Goal: Task Accomplishment & Management: Manage account settings

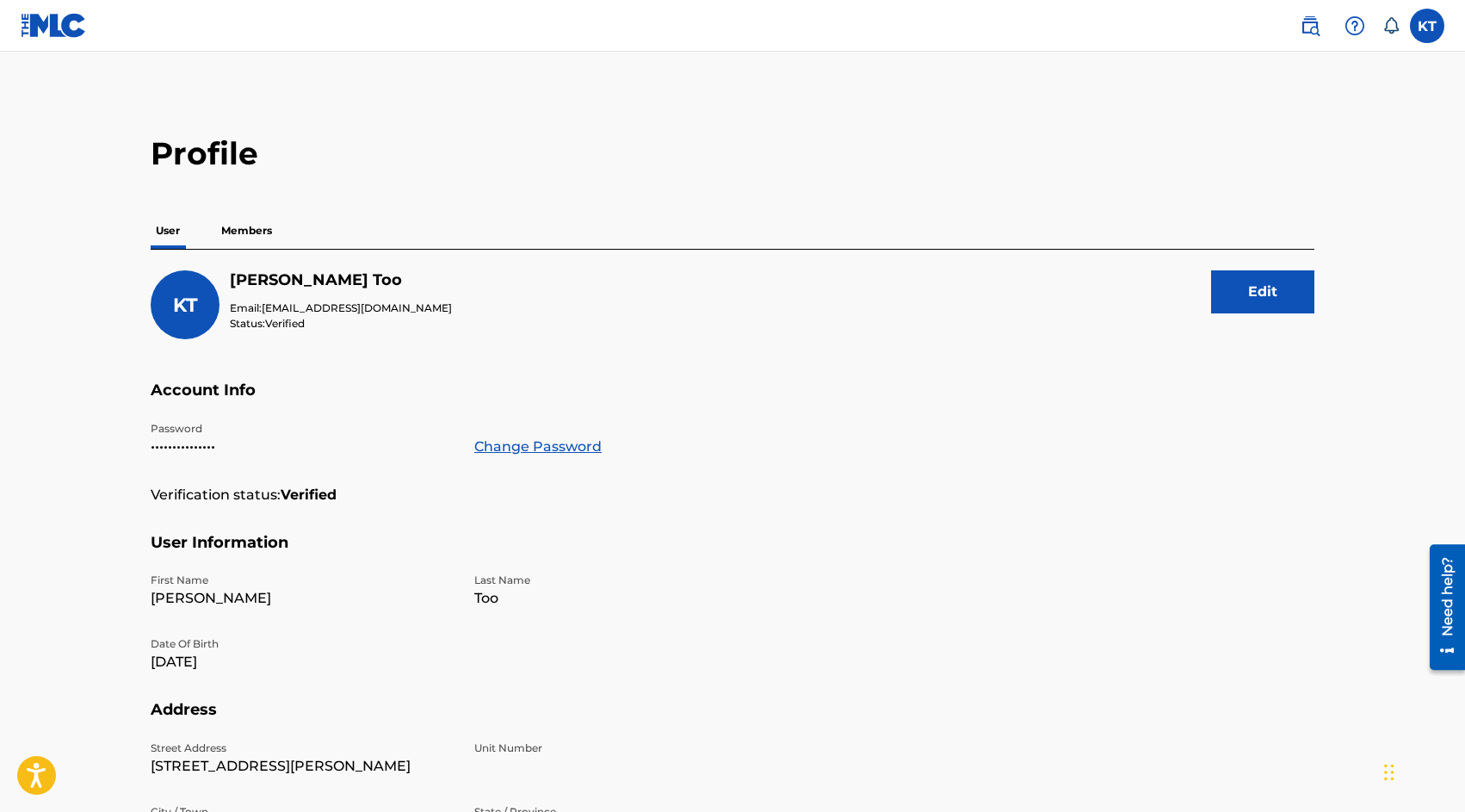
click at [1431, 32] on label at bounding box center [1427, 26] width 35 height 35
click at [1427, 26] on input "KT Khristy Too [EMAIL_ADDRESS][DOMAIN_NAME] Notification Preferences Profile Lo…" at bounding box center [1427, 26] width 0 height 0
click at [1338, 96] on p "Khristy Too" at bounding box center [1368, 101] width 131 height 21
click at [1427, 26] on input "KT Khristy Too [EMAIL_ADDRESS][DOMAIN_NAME] Notification Preferences Profile Lo…" at bounding box center [1427, 26] width 0 height 0
click at [1287, 100] on div "KT" at bounding box center [1266, 109] width 52 height 52
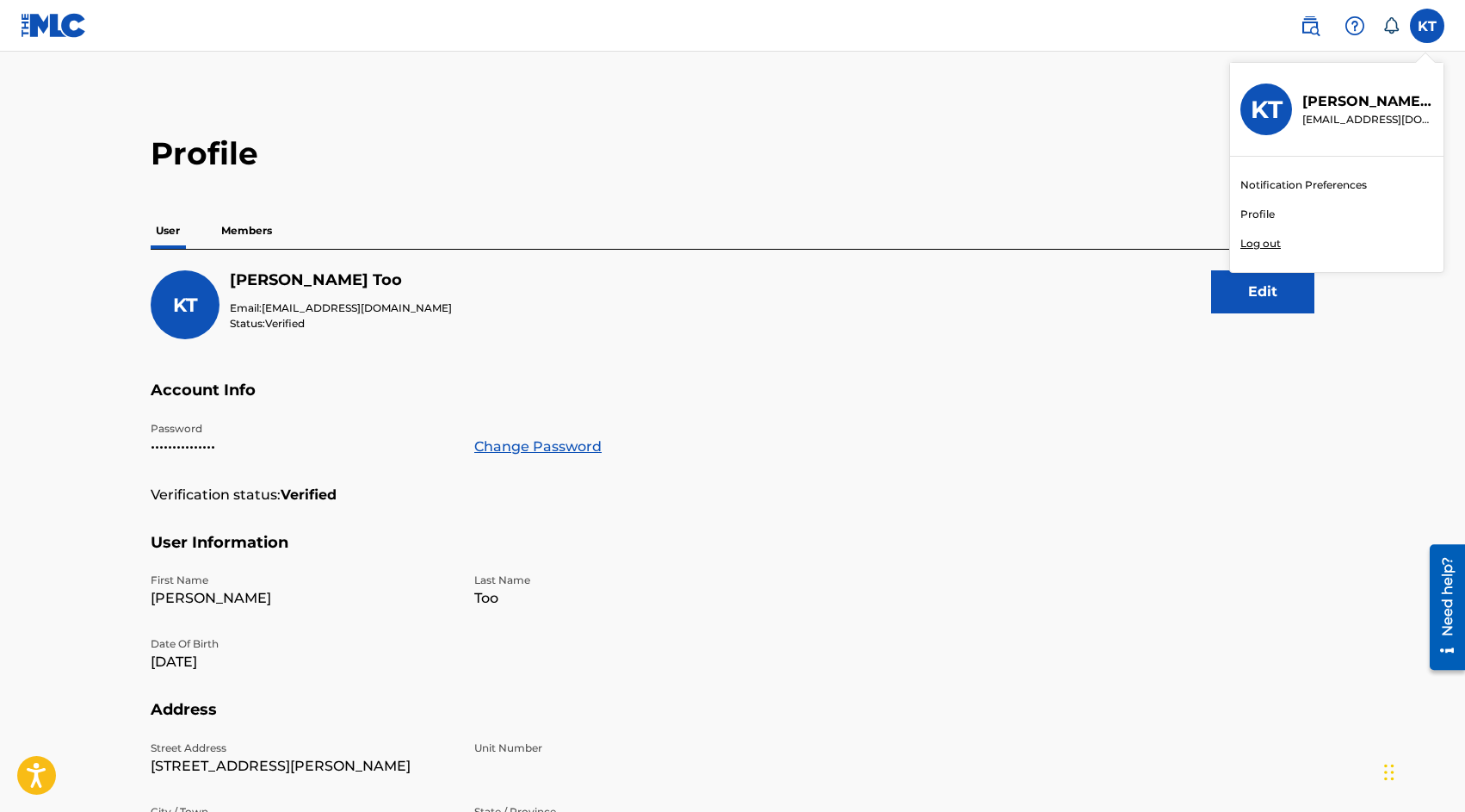
click at [1427, 26] on input "KT Khristy Too [EMAIL_ADDRESS][DOMAIN_NAME] Notification Preferences Profile Lo…" at bounding box center [1427, 26] width 0 height 0
click at [1340, 99] on p "Khristy Too" at bounding box center [1368, 101] width 131 height 21
click at [1427, 26] on input "KT Khristy Too [EMAIL_ADDRESS][DOMAIN_NAME] Notification Preferences Profile Lo…" at bounding box center [1427, 26] width 0 height 0
click at [93, 10] on div at bounding box center [59, 25] width 77 height 51
click at [61, 27] on img at bounding box center [54, 25] width 67 height 25
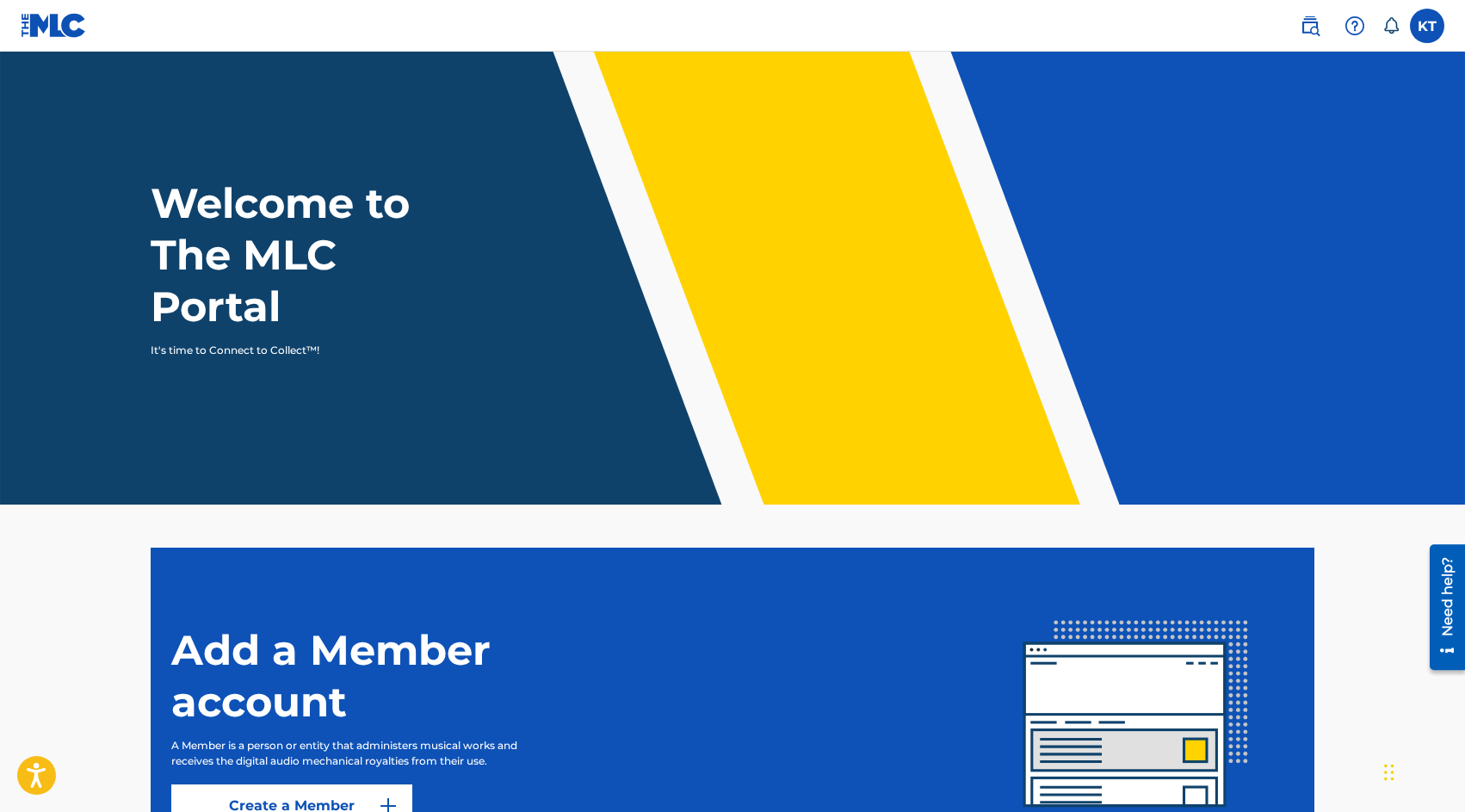
scroll to position [174, 0]
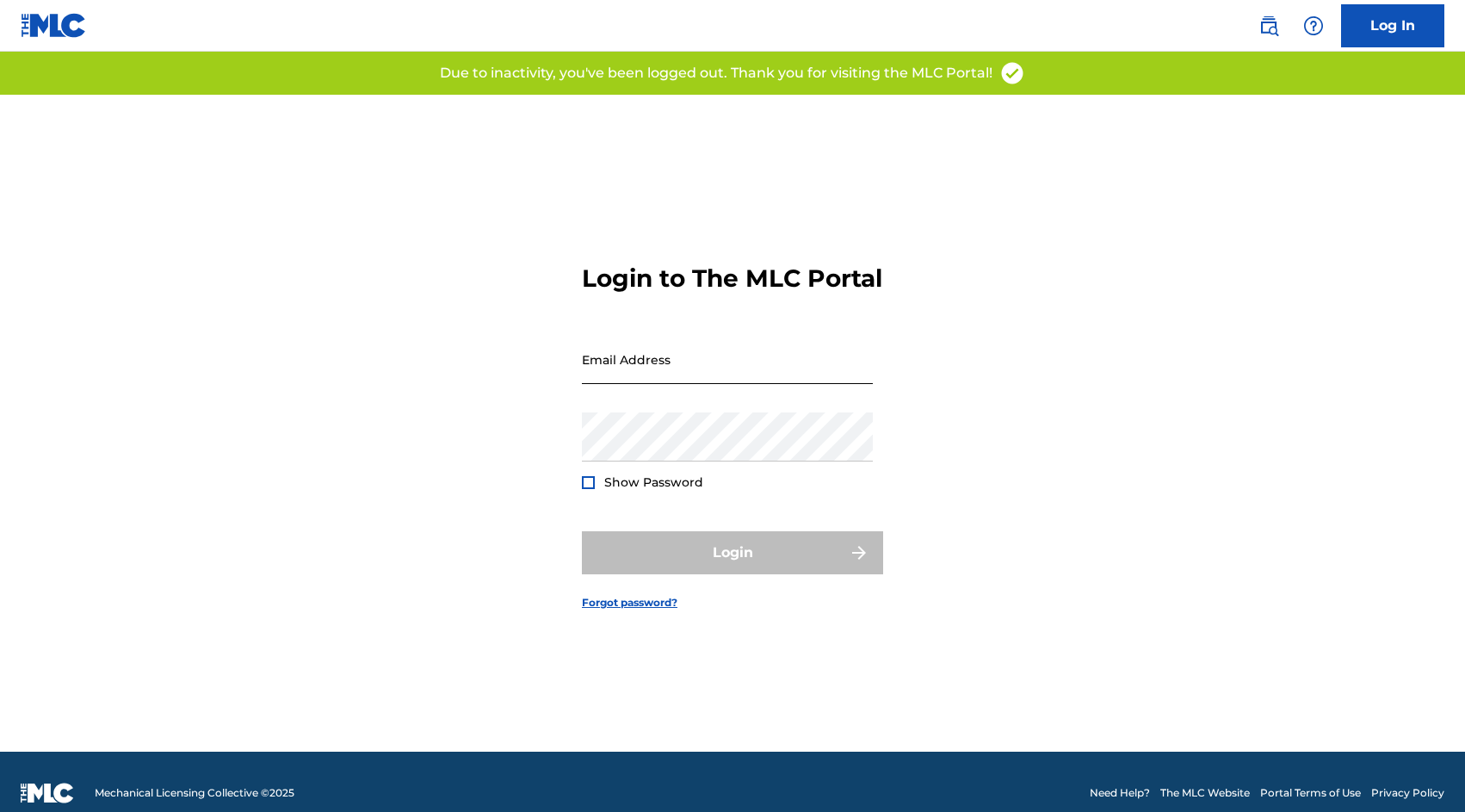
drag, startPoint x: 685, startPoint y: 345, endPoint x: 653, endPoint y: 371, distance: 41.2
click at [685, 347] on form "Login to The MLC Portal Email Address Password Show Password Login Forgot passw…" at bounding box center [732, 422] width 301 height 657
click at [652, 372] on input "Email Address" at bounding box center [728, 359] width 291 height 49
click at [655, 379] on input "Email Address" at bounding box center [728, 359] width 291 height 49
type input "[EMAIL_ADDRESS][DOMAIN_NAME]"
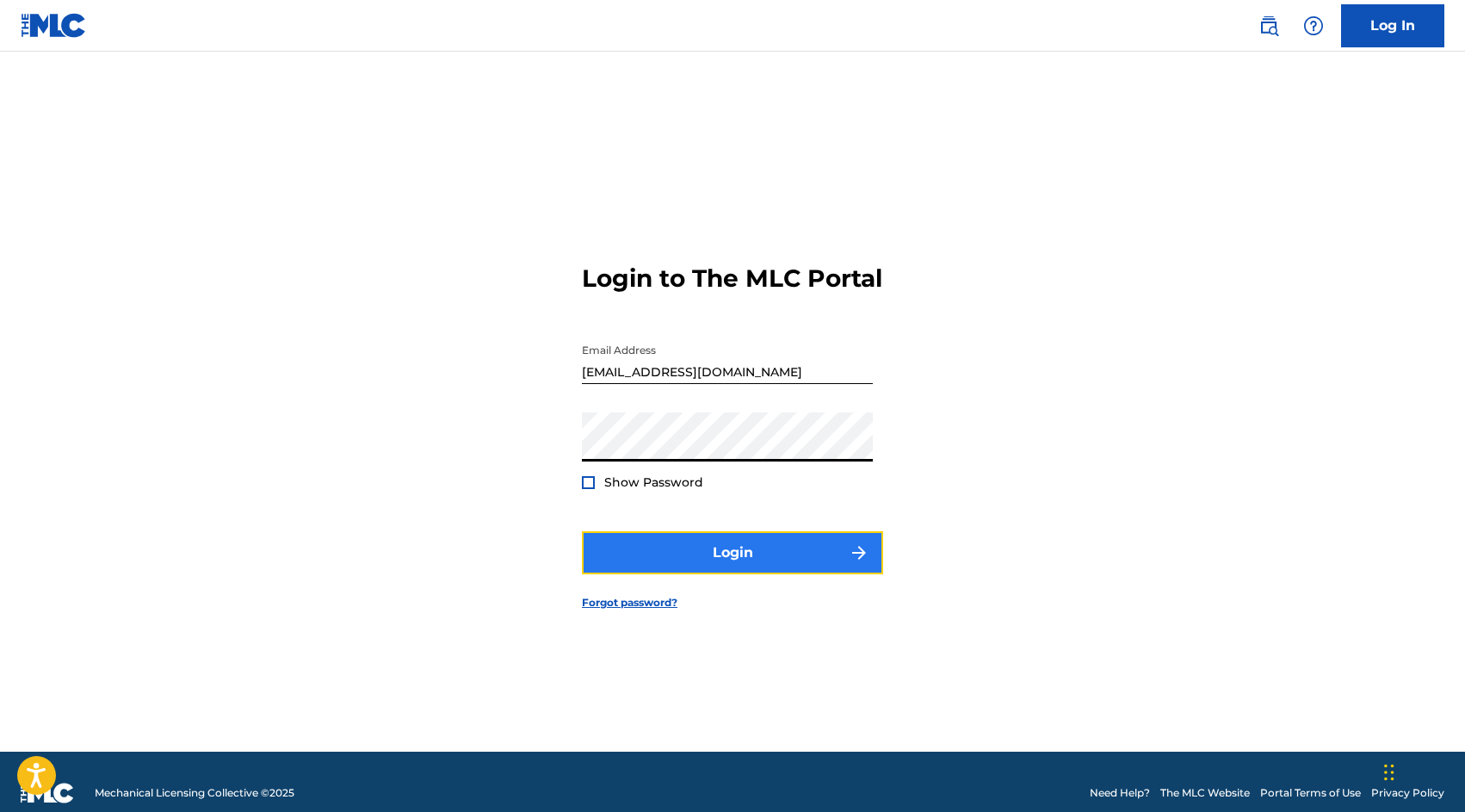
click at [662, 559] on button "Login" at bounding box center [732, 552] width 301 height 43
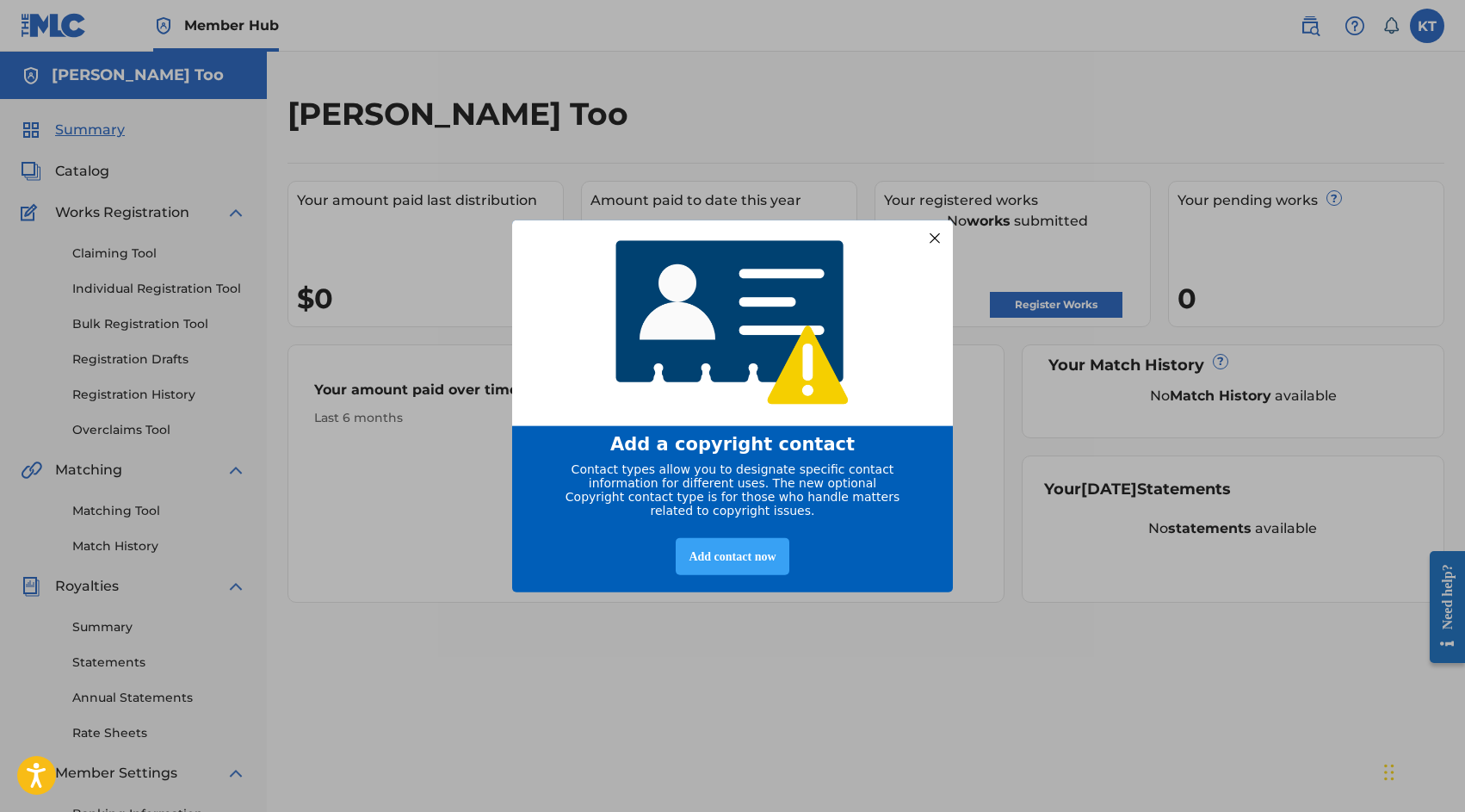
click at [718, 567] on div "Add contact now" at bounding box center [732, 556] width 112 height 37
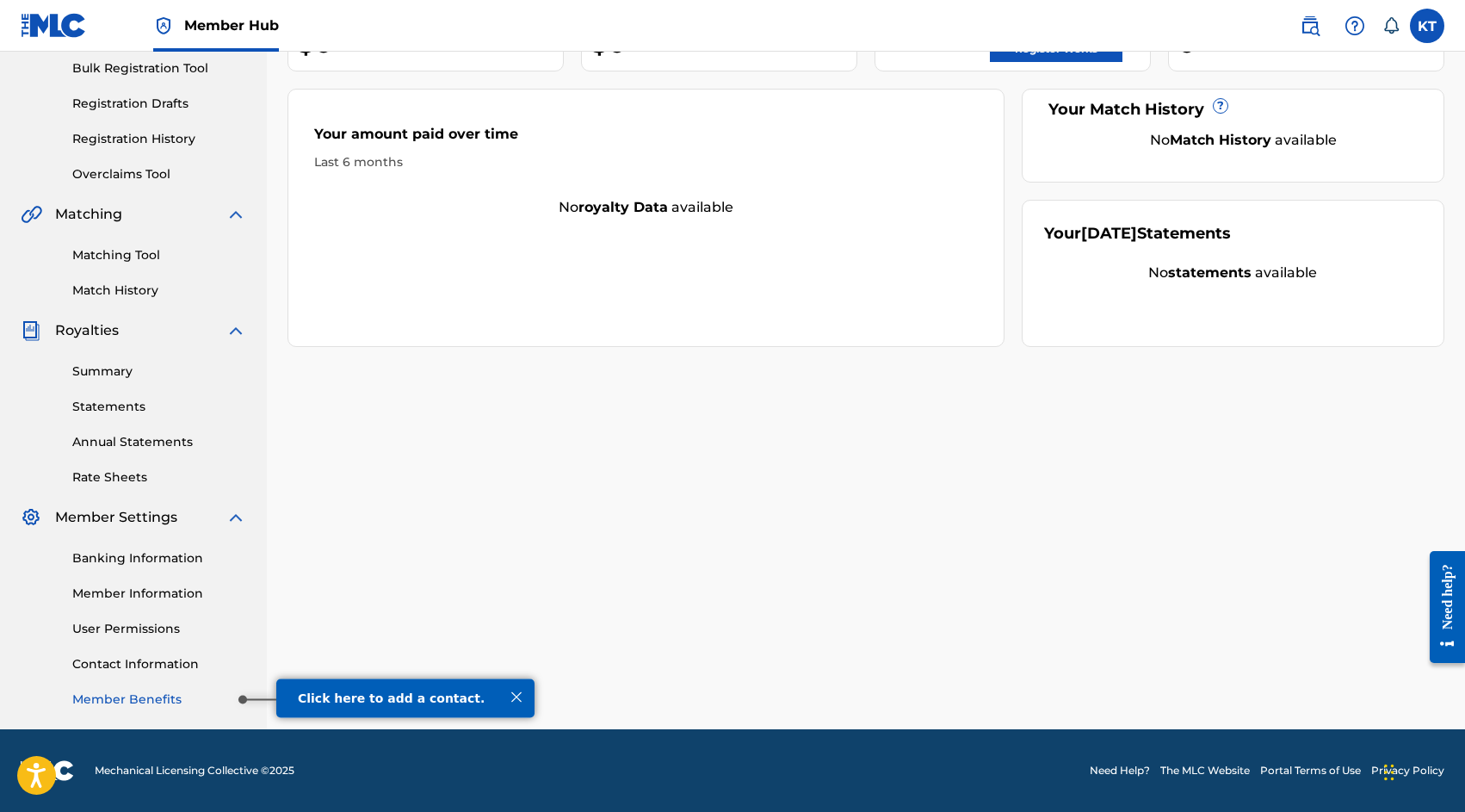
click at [188, 704] on link "Member Benefits" at bounding box center [159, 700] width 174 height 18
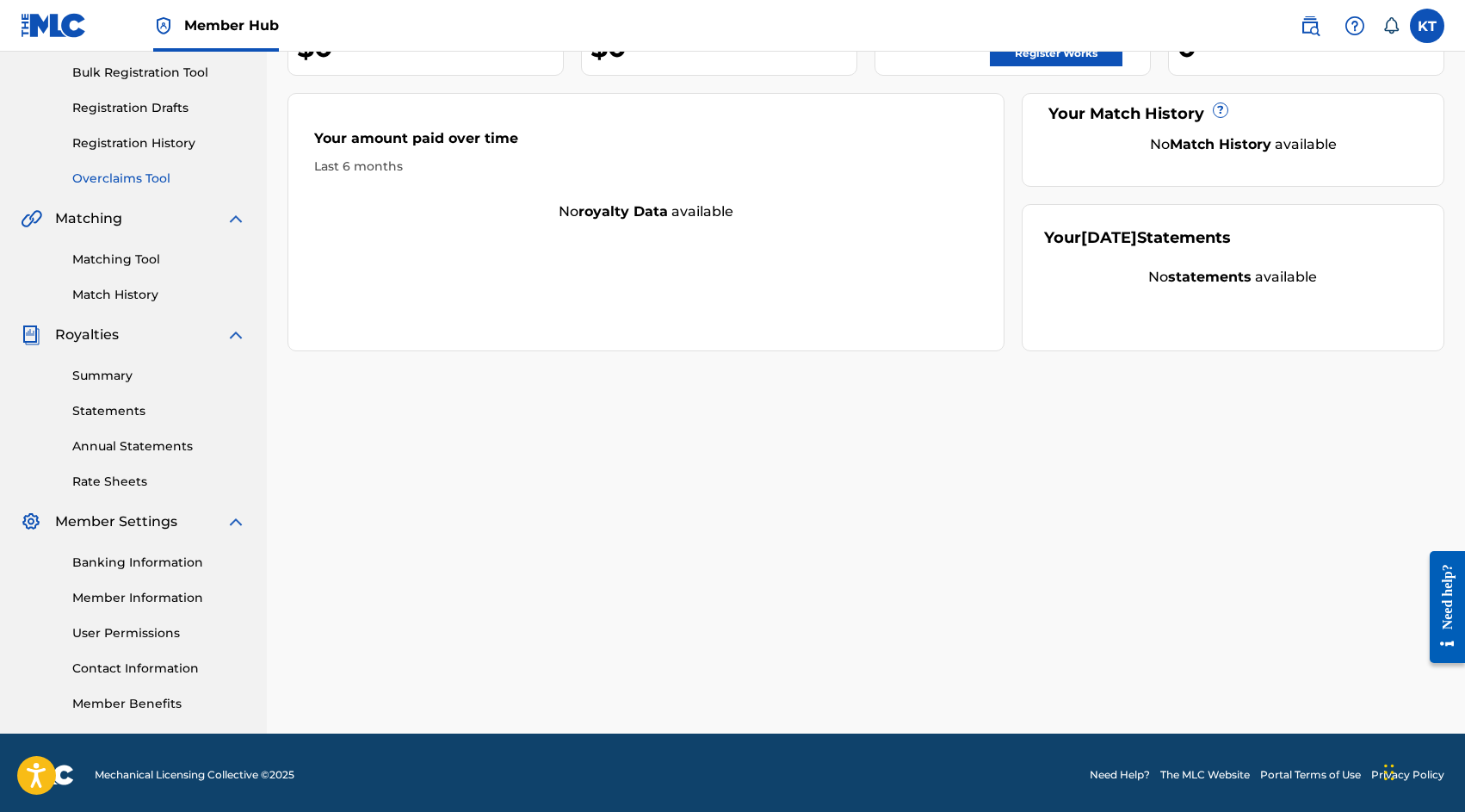
scroll to position [255, 0]
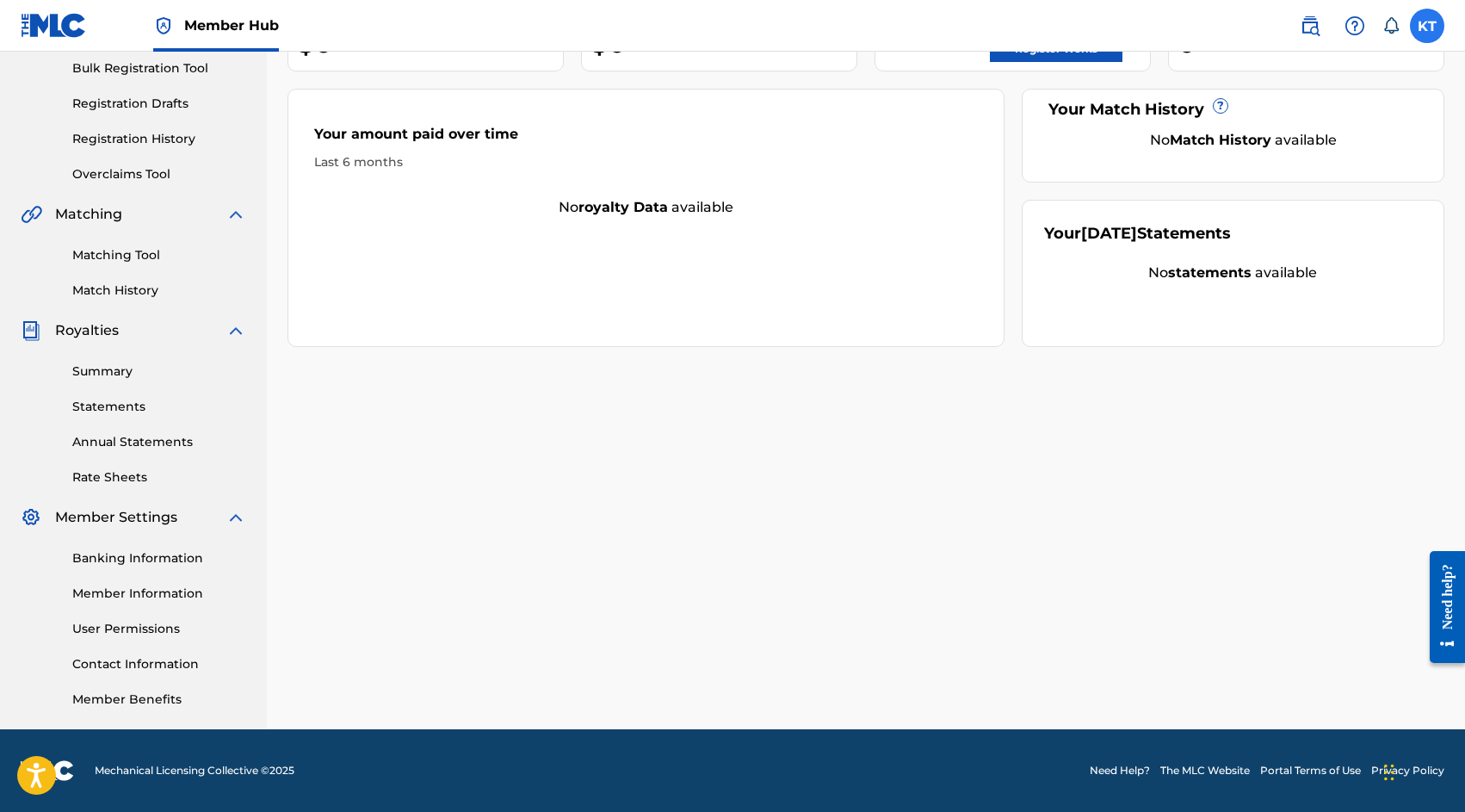
click at [1426, 31] on label at bounding box center [1427, 26] width 35 height 35
click at [1427, 26] on input "KT Khristy Too [EMAIL_ADDRESS][DOMAIN_NAME] Notification Preferences Profile Lo…" at bounding box center [1427, 26] width 0 height 0
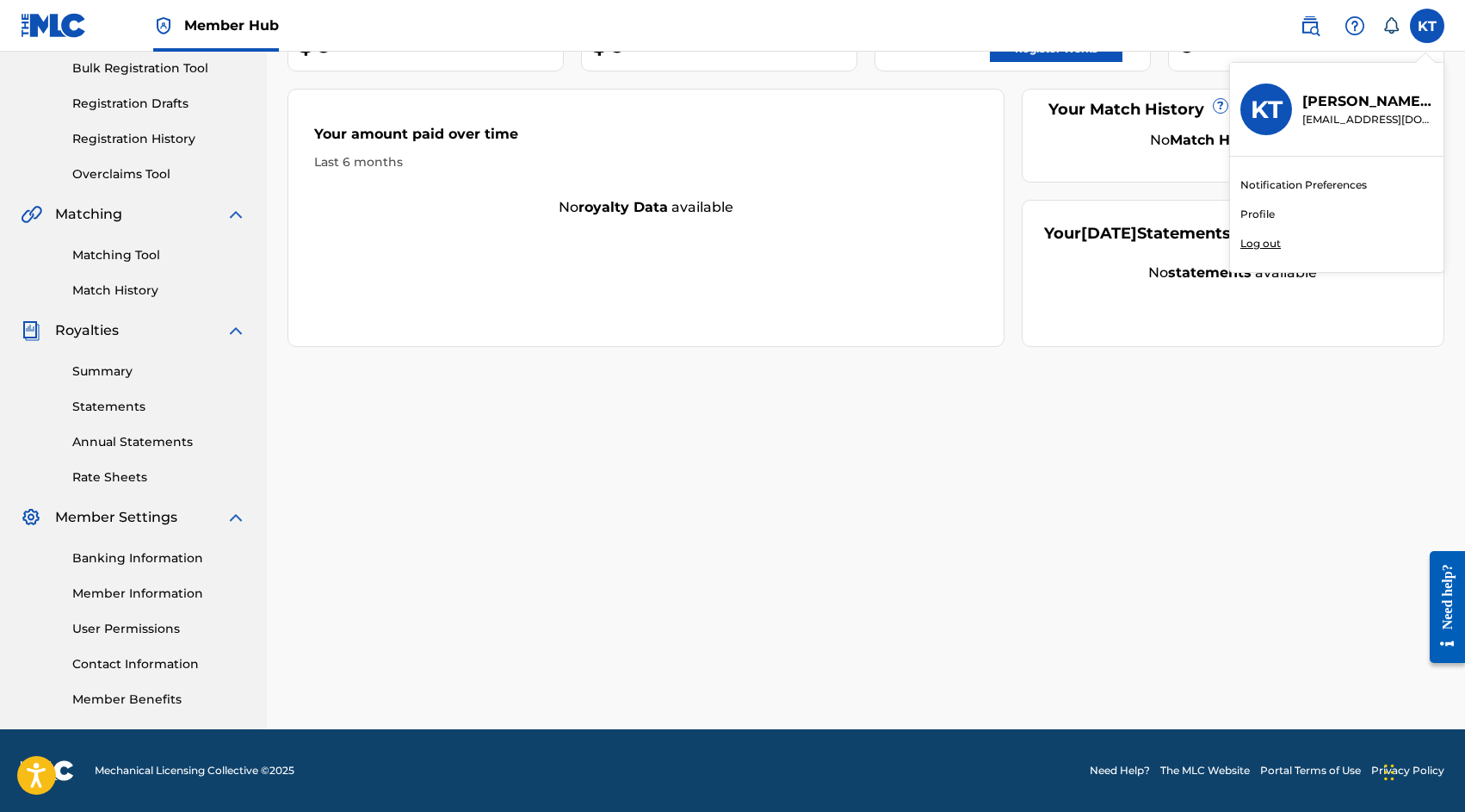
click at [1270, 212] on link "Profile" at bounding box center [1257, 215] width 35 height 16
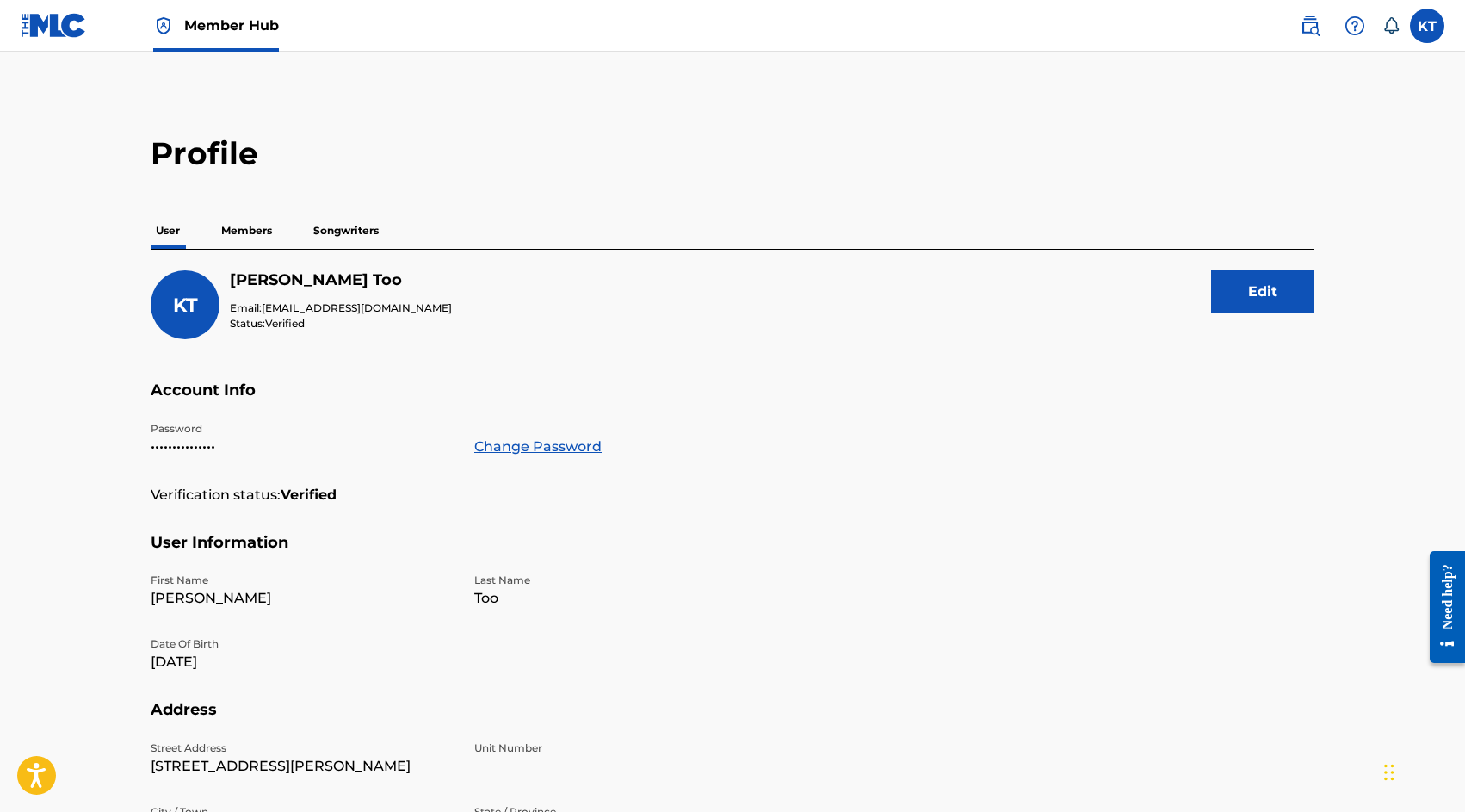
click at [369, 232] on p "Songwriters" at bounding box center [346, 231] width 76 height 36
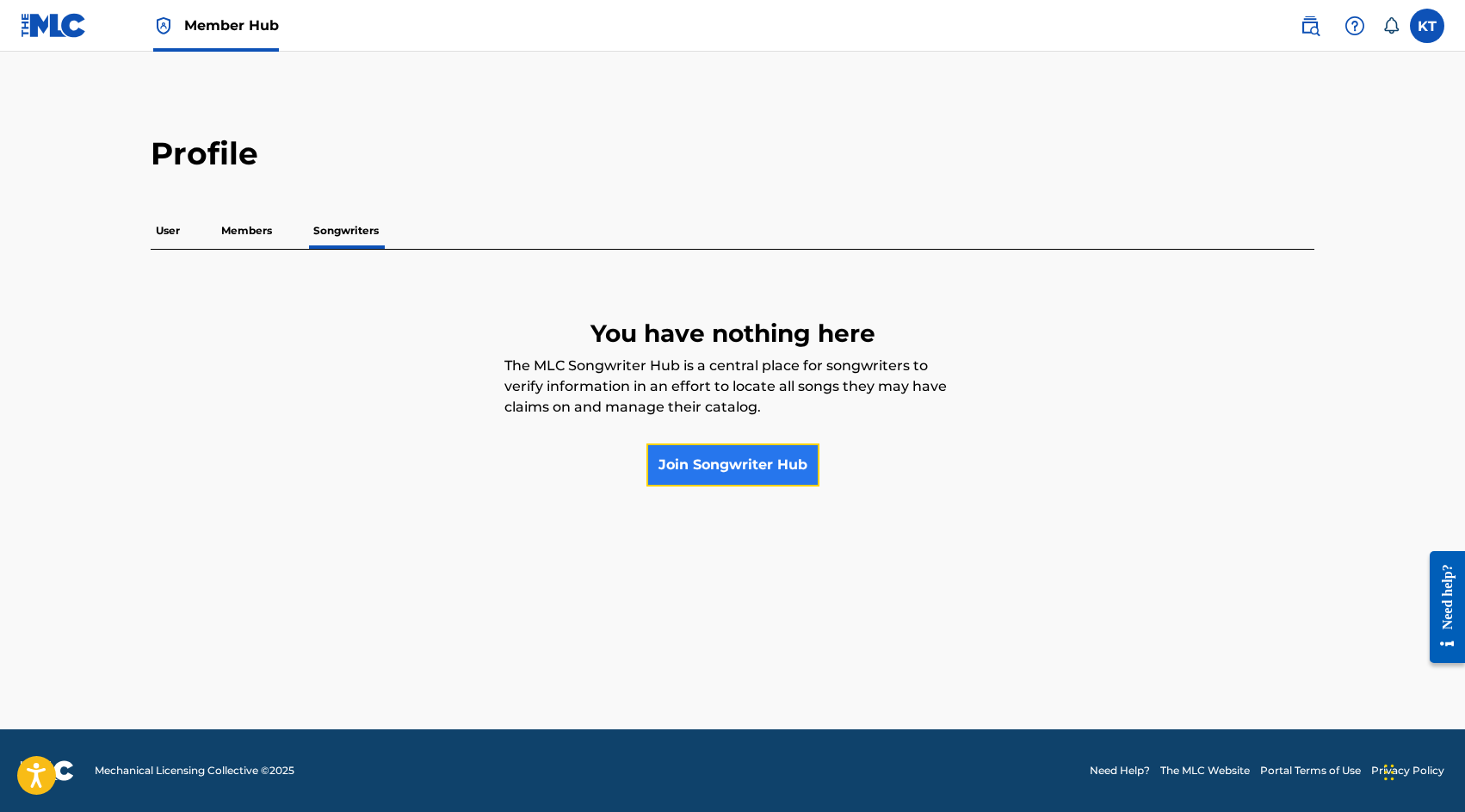
click at [736, 473] on link "Join Songwriter Hub" at bounding box center [732, 464] width 173 height 43
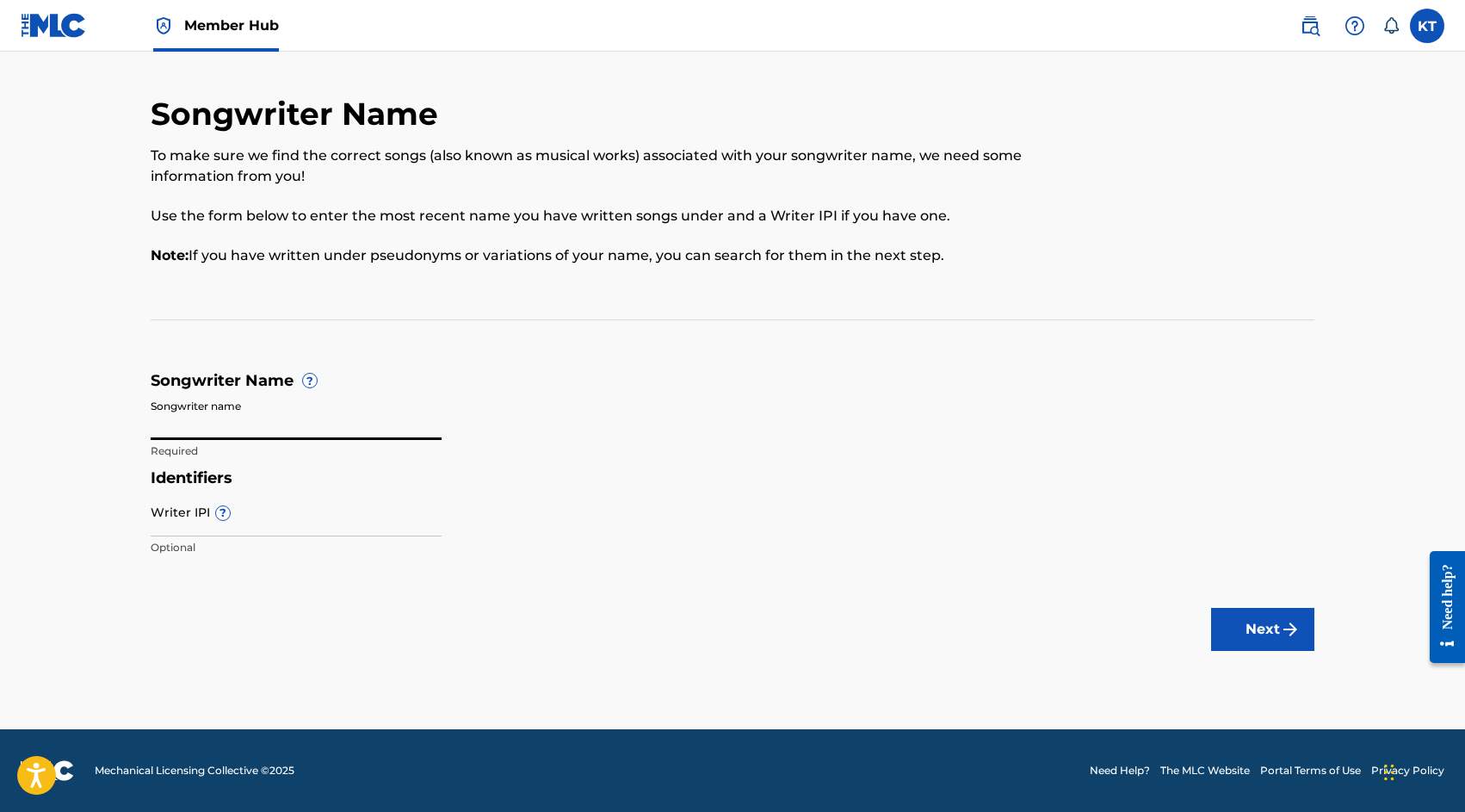
click at [296, 414] on input "Songwriter name" at bounding box center [296, 414] width 291 height 49
type input "[PERSON_NAME]"
click at [277, 510] on input "Writer IPI ?" at bounding box center [296, 511] width 291 height 49
paste input "01311149301"
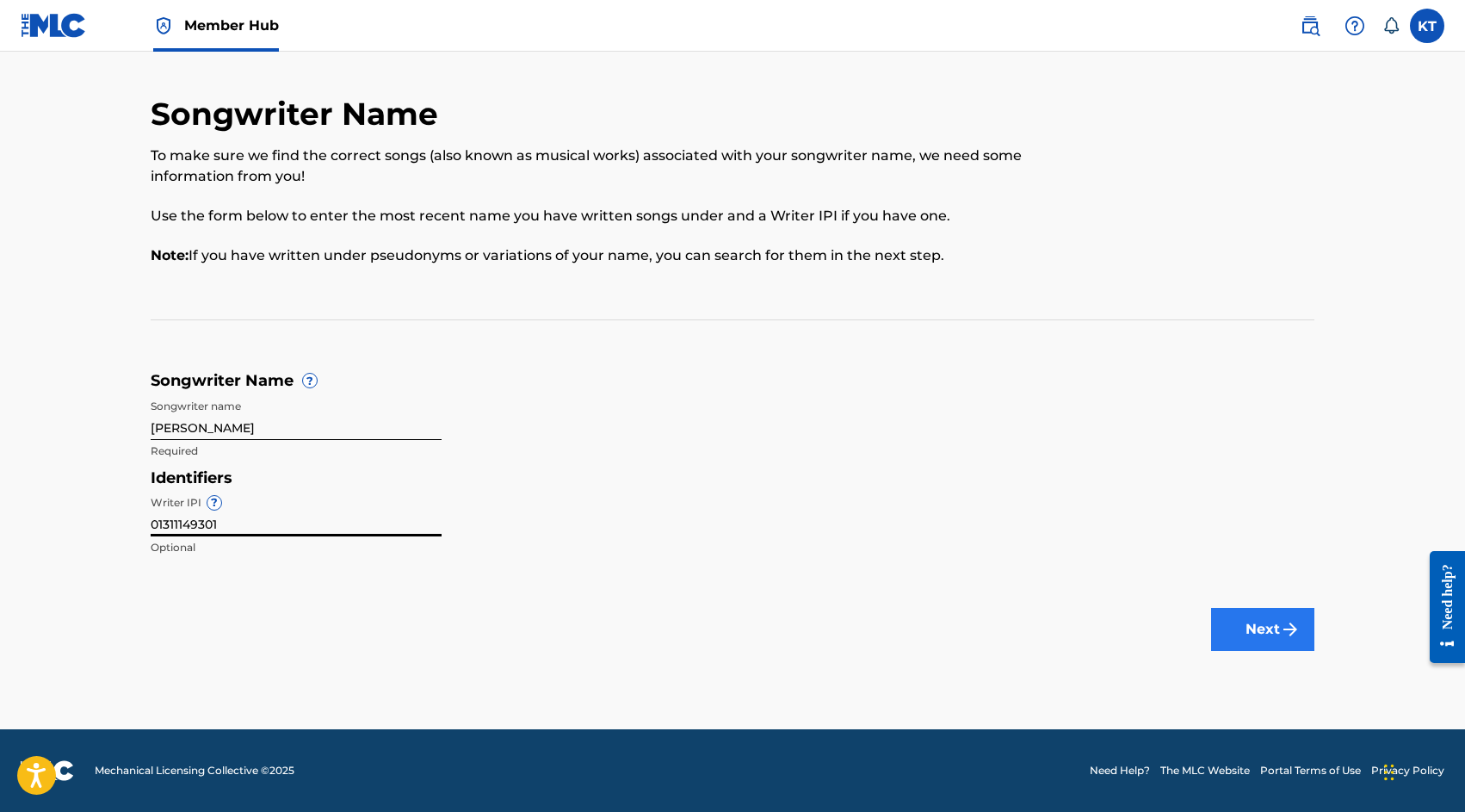
type input "01311149301"
click at [1246, 620] on button "Next" at bounding box center [1263, 628] width 103 height 43
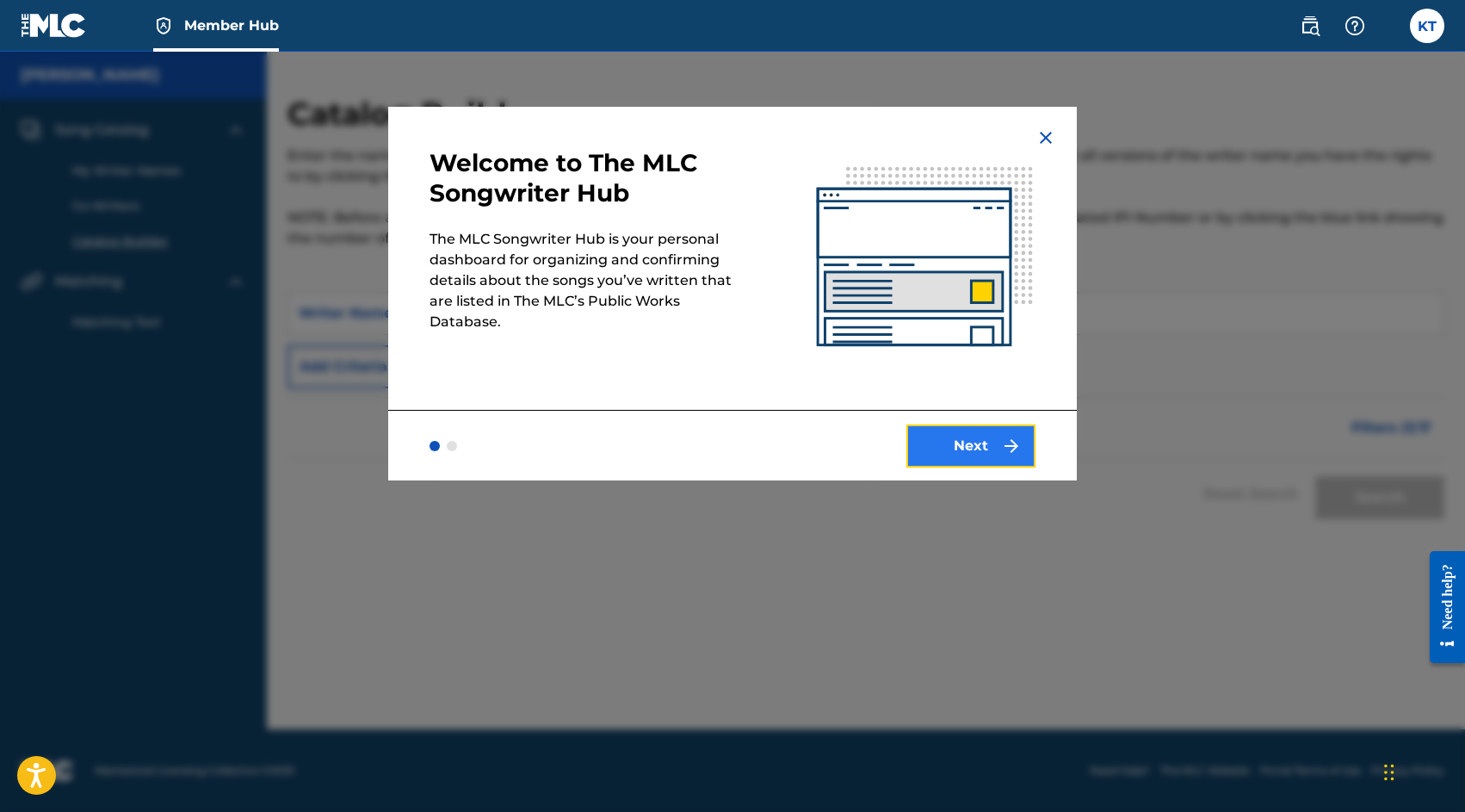
click at [960, 451] on button "Next" at bounding box center [971, 445] width 129 height 43
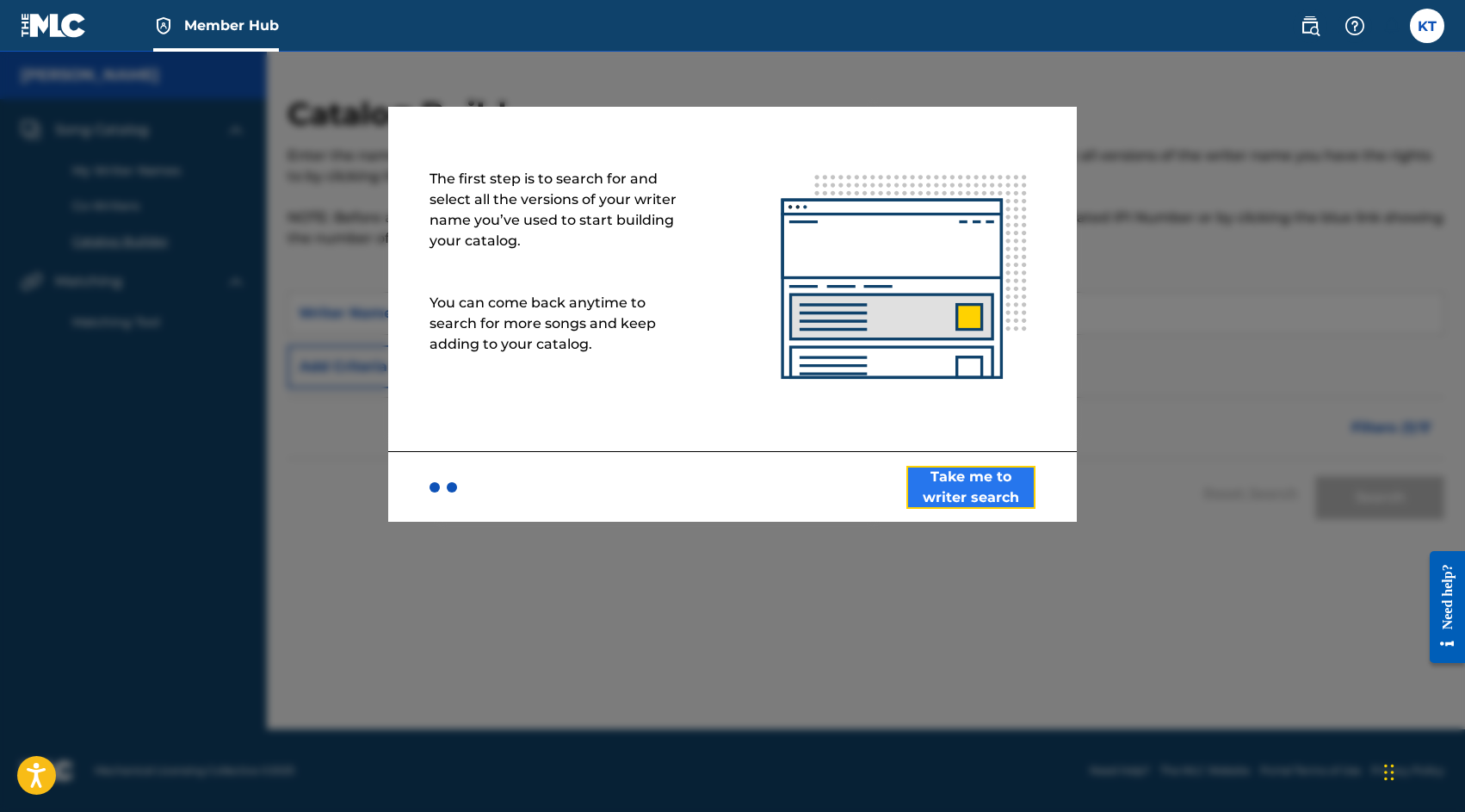
click at [971, 499] on button "Take me to writer search" at bounding box center [971, 487] width 129 height 43
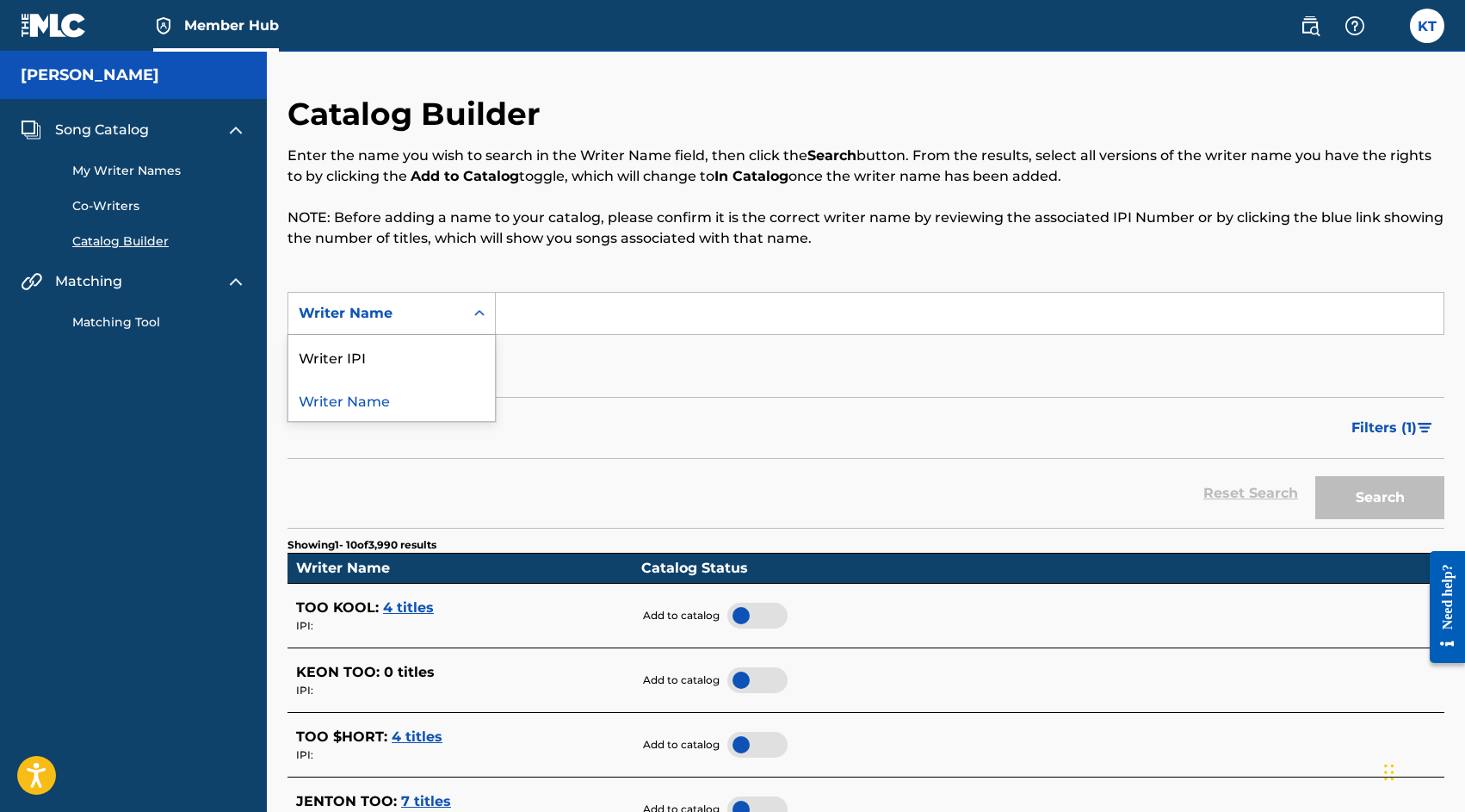
click at [473, 321] on icon "Search Form" at bounding box center [479, 313] width 17 height 17
click at [144, 158] on div "My Writer Names Co-Writers Catalog Builder" at bounding box center [133, 195] width 226 height 110
click at [143, 169] on link "My Writer Names" at bounding box center [159, 171] width 174 height 18
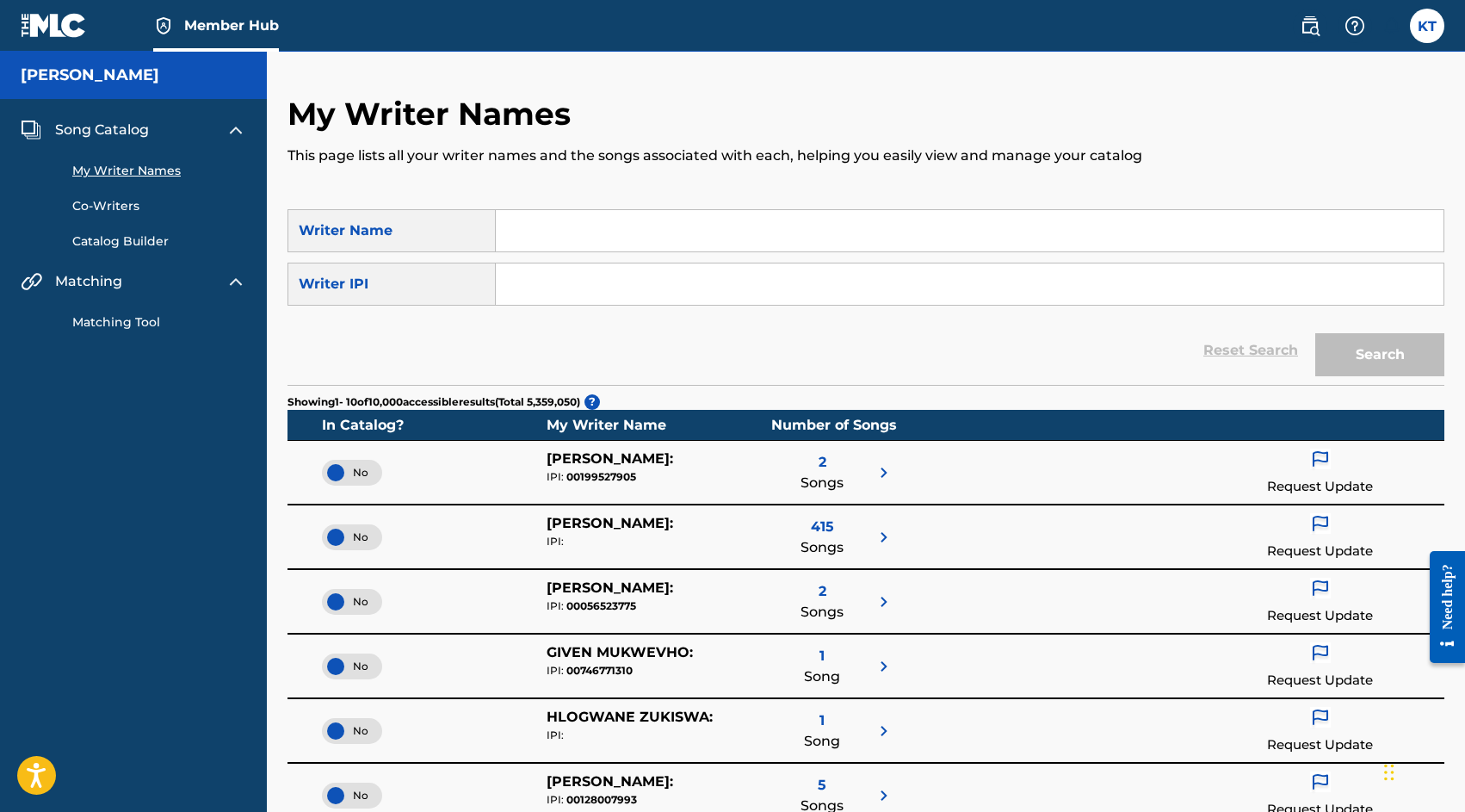
click at [614, 231] on input "Search Form" at bounding box center [970, 231] width 948 height 42
click at [129, 312] on div "Matching Tool" at bounding box center [133, 312] width 226 height 40
drag, startPoint x: 672, startPoint y: 241, endPoint x: 668, endPoint y: 290, distance: 49.2
click at [672, 242] on input "Search Form" at bounding box center [970, 231] width 948 height 42
click at [668, 290] on input "Search Form" at bounding box center [970, 284] width 948 height 42
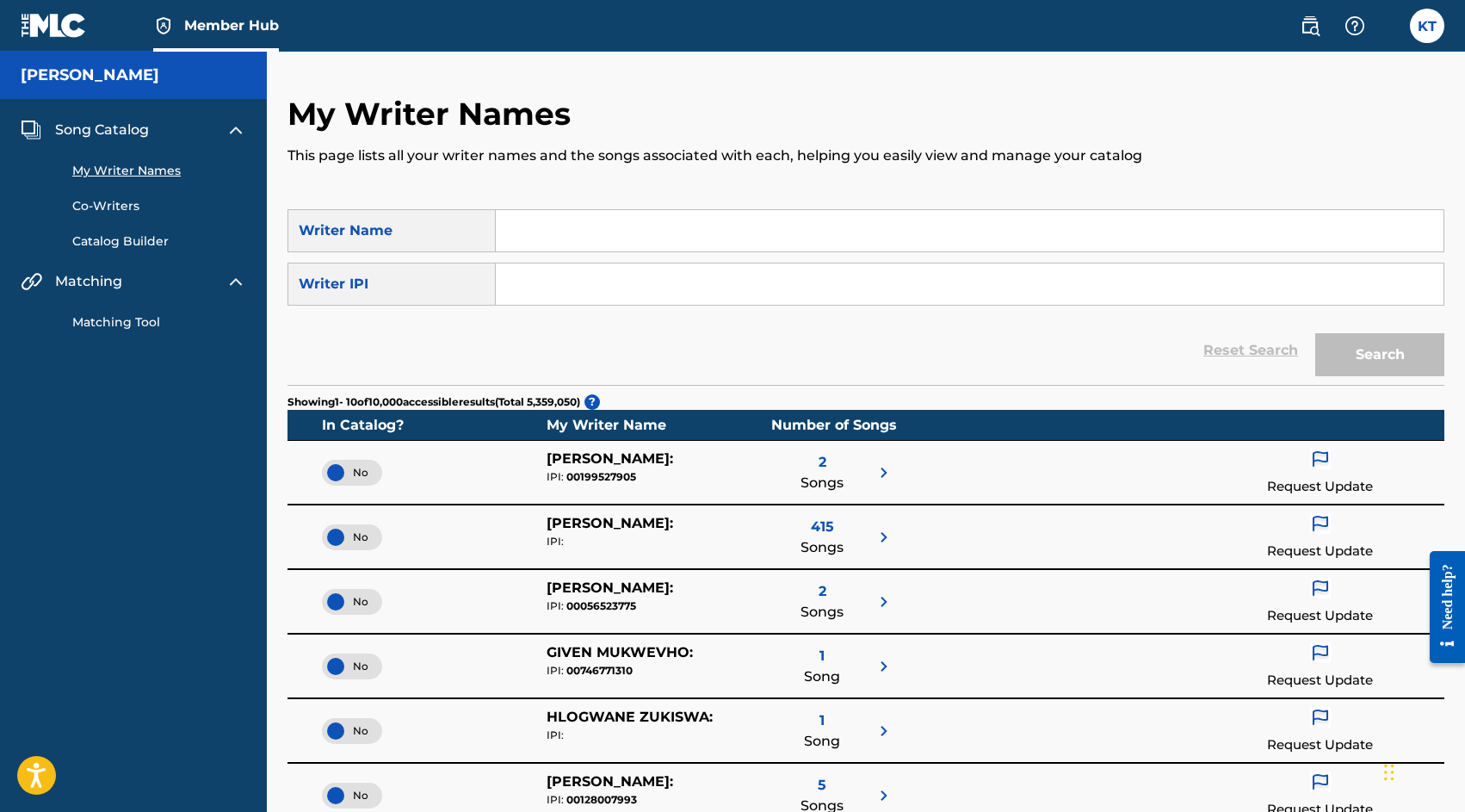
paste input "01311149400"
type input "01311149400"
click at [1334, 351] on button "Search" at bounding box center [1380, 354] width 129 height 43
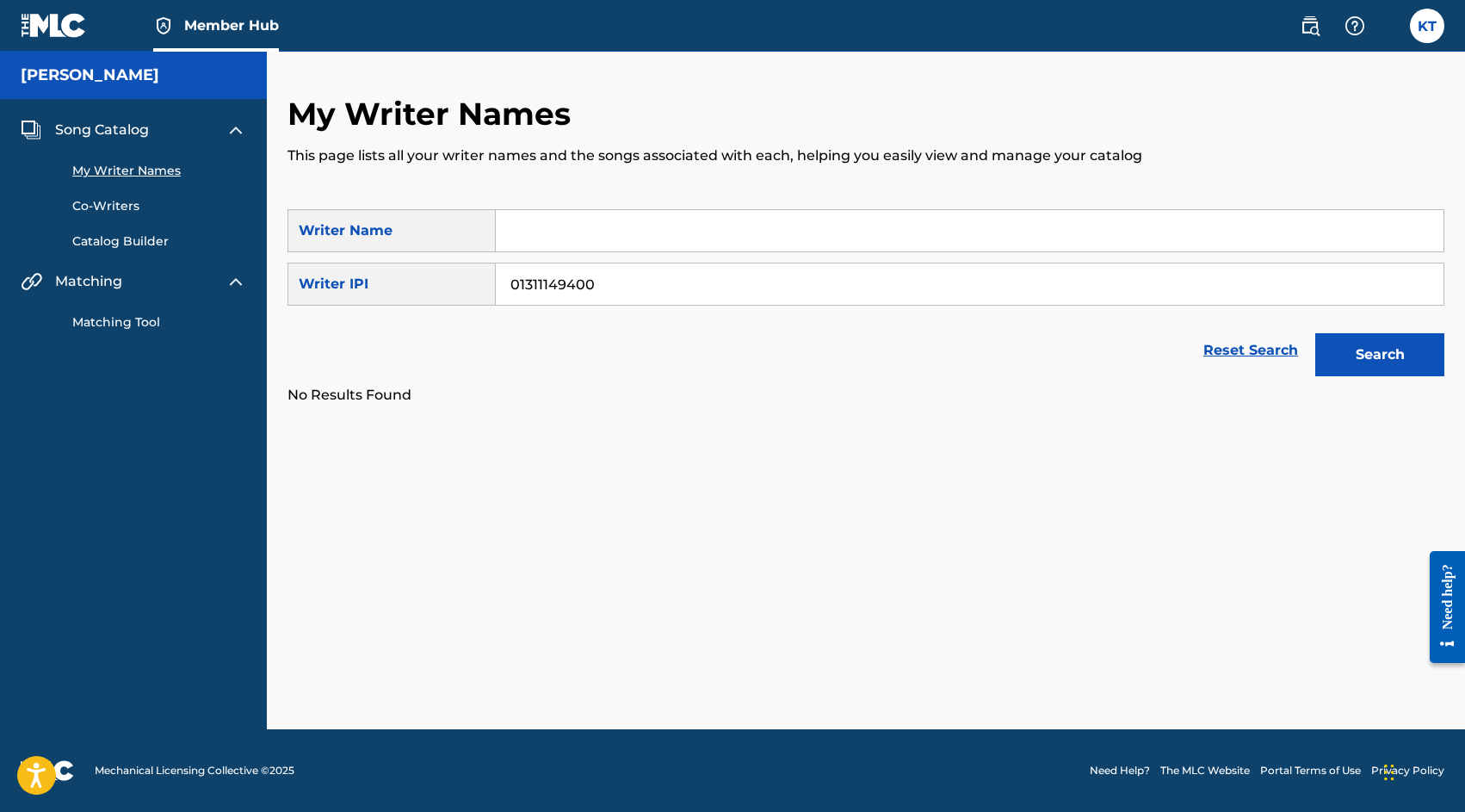
click at [239, 125] on img at bounding box center [236, 129] width 21 height 21
click at [234, 125] on img at bounding box center [236, 129] width 21 height 21
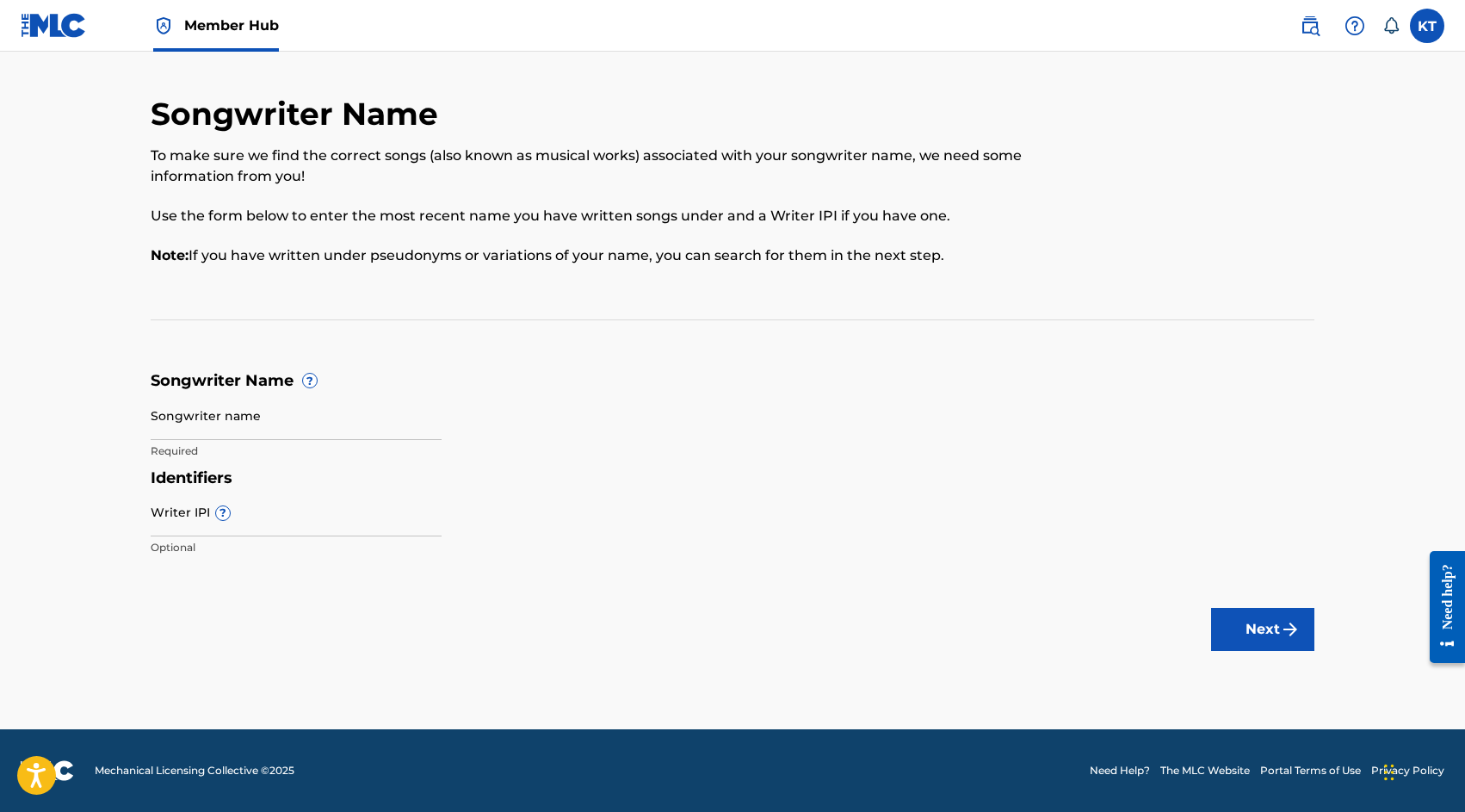
click at [164, 30] on img at bounding box center [163, 26] width 21 height 21
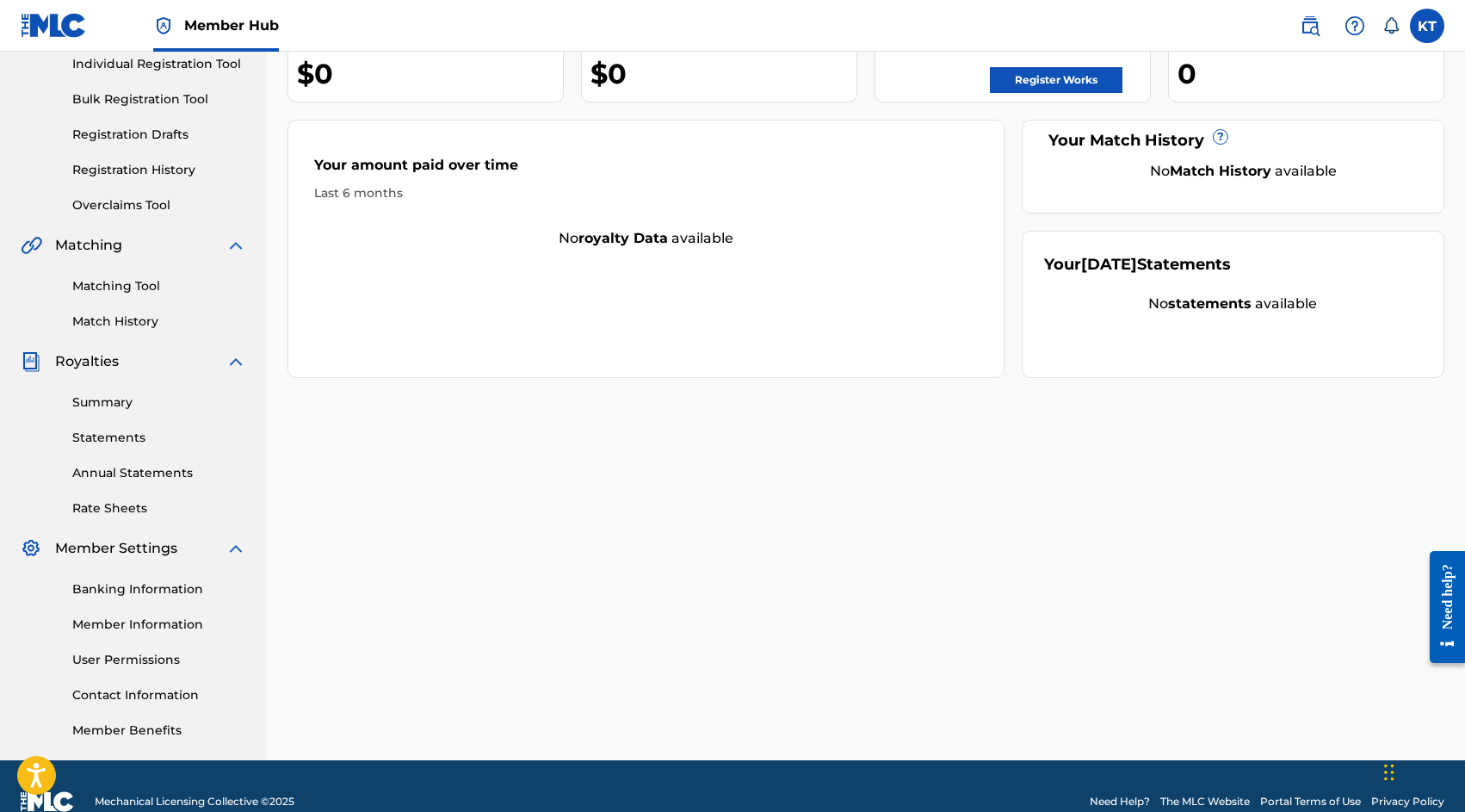
scroll to position [220, 0]
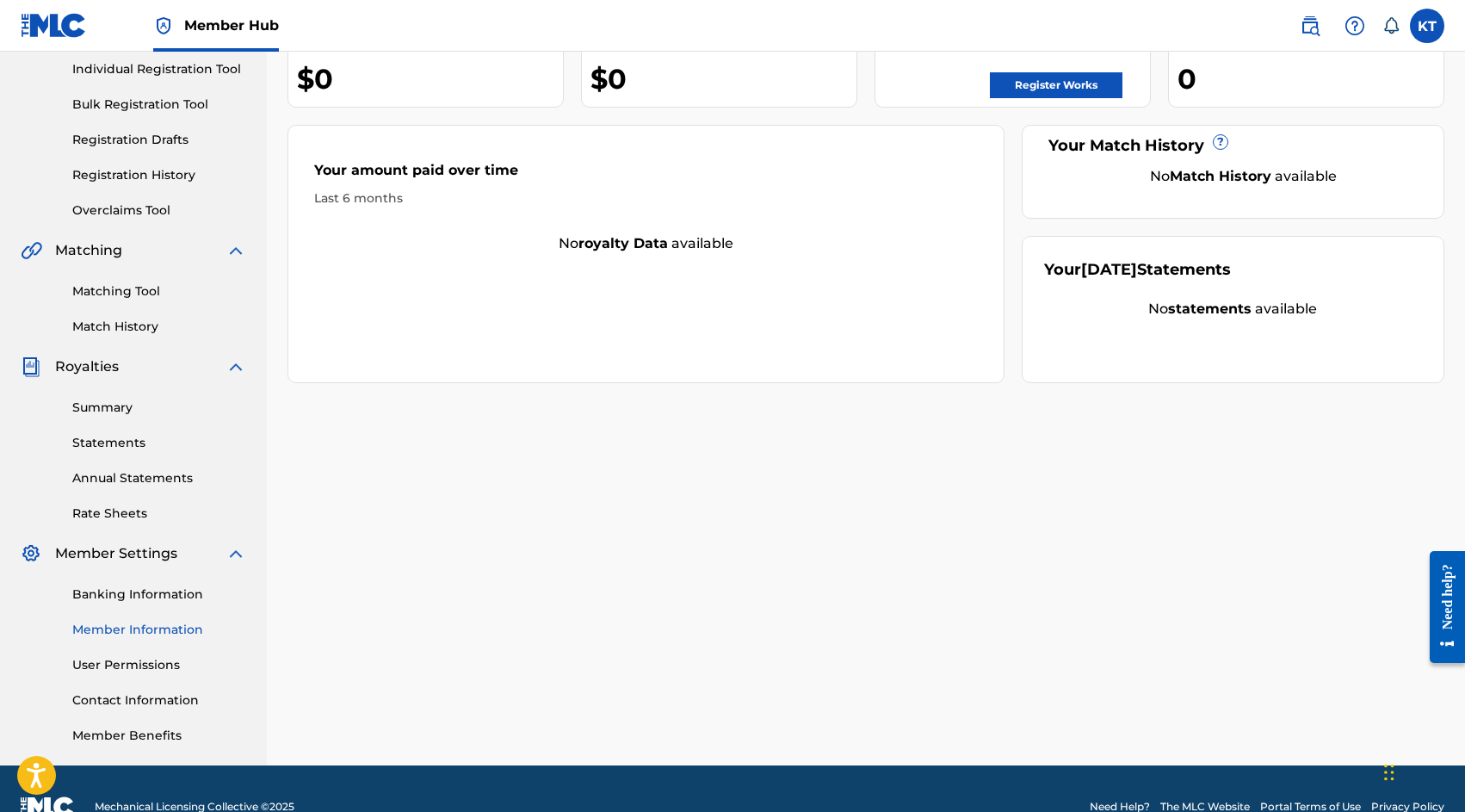
click at [147, 636] on link "Member Information" at bounding box center [159, 629] width 174 height 18
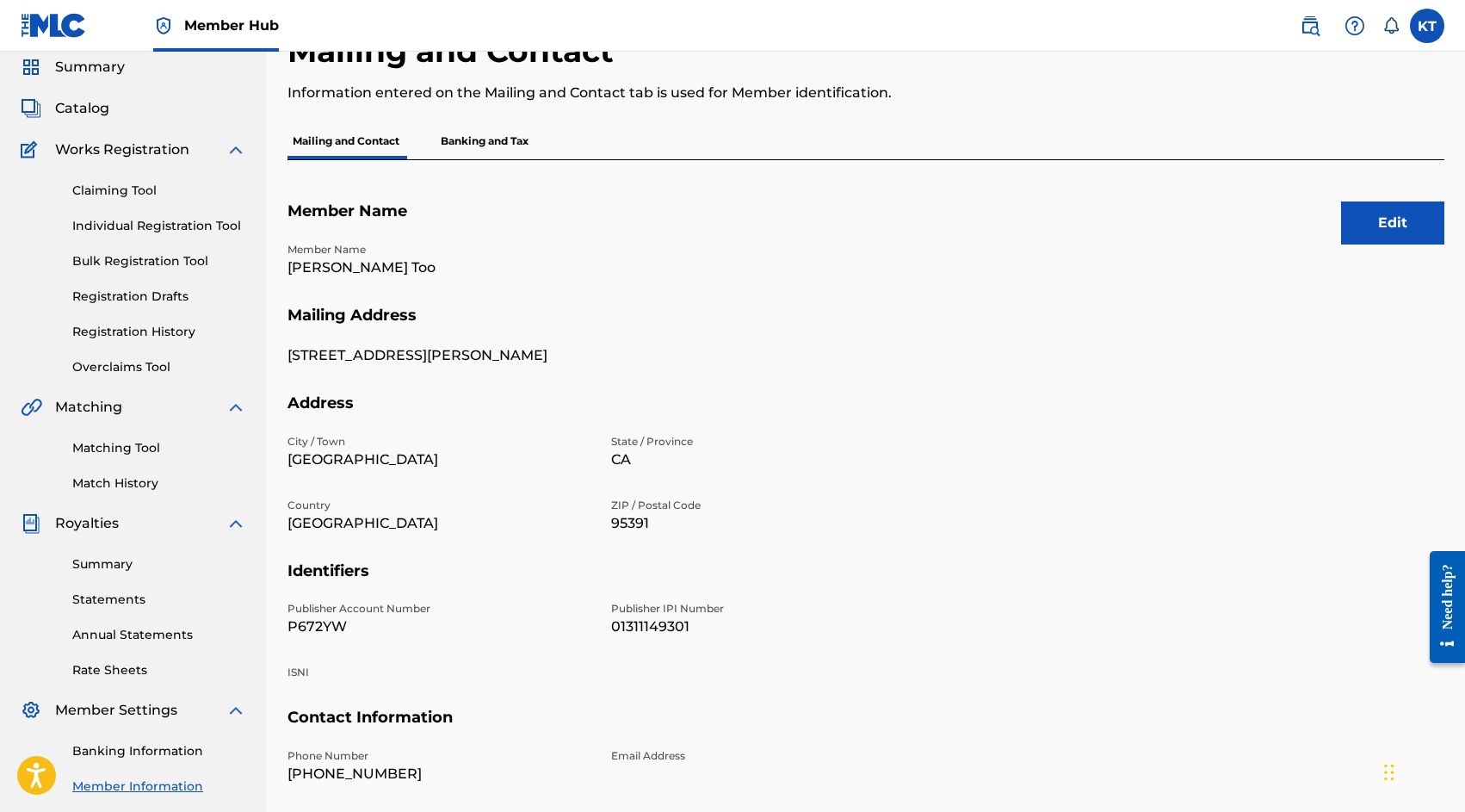
scroll to position [65, 0]
click at [1376, 229] on button "Edit" at bounding box center [1392, 221] width 103 height 43
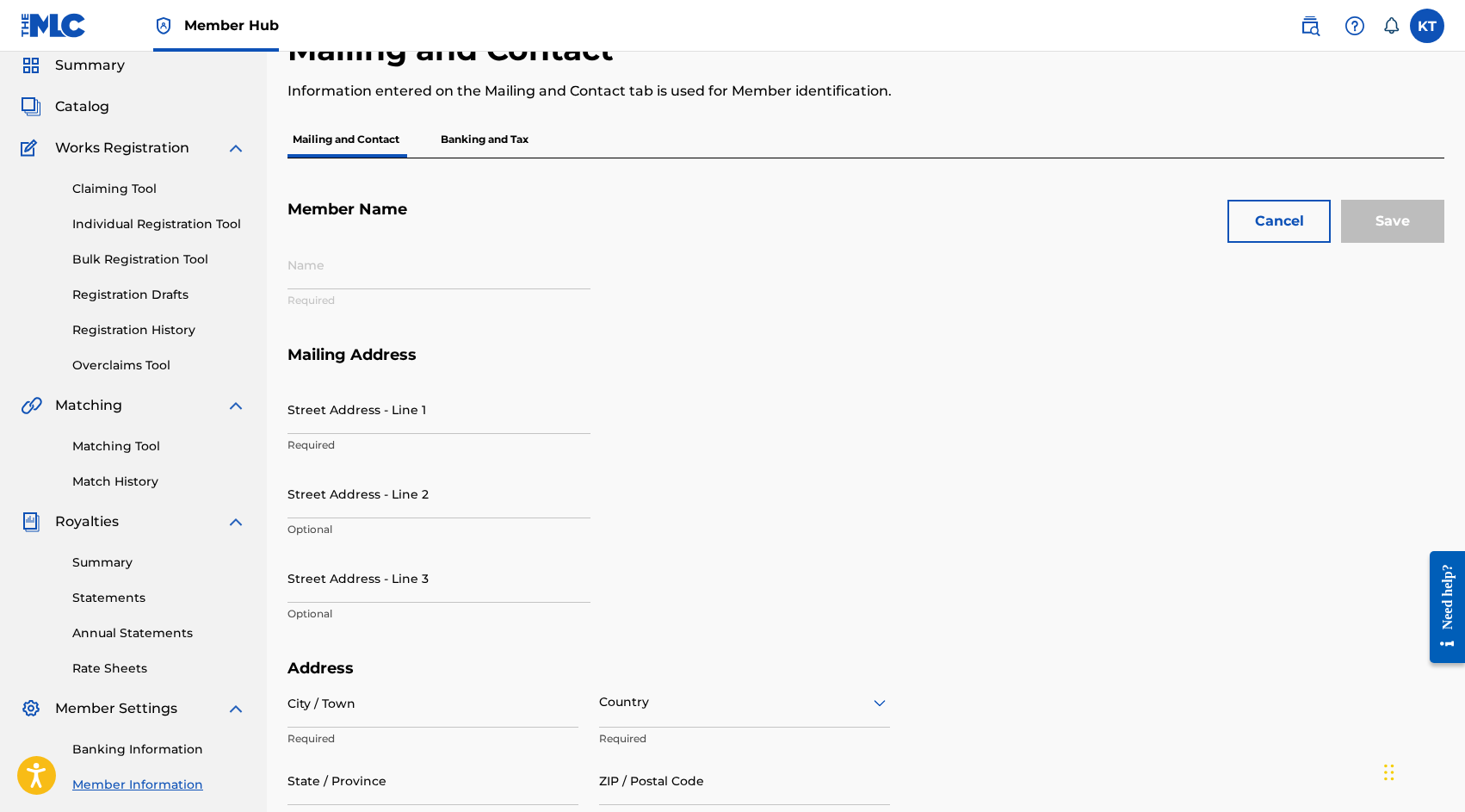
type input "[PERSON_NAME] Too"
type input "[STREET_ADDRESS][PERSON_NAME]"
type input "[GEOGRAPHIC_DATA]"
type input "95391"
type input "P672YW"
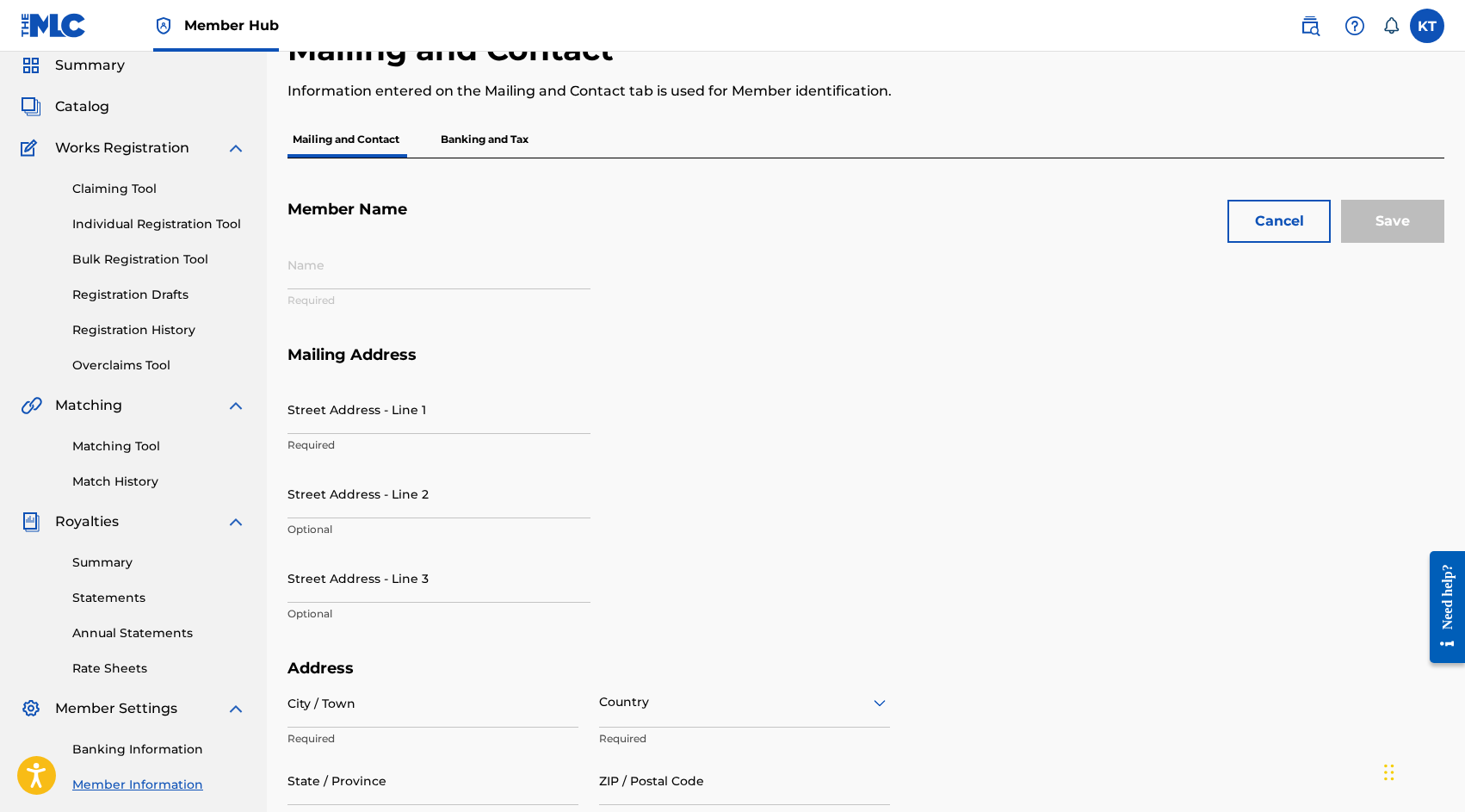
type input "01311149301"
type input "408"
type input "7685625"
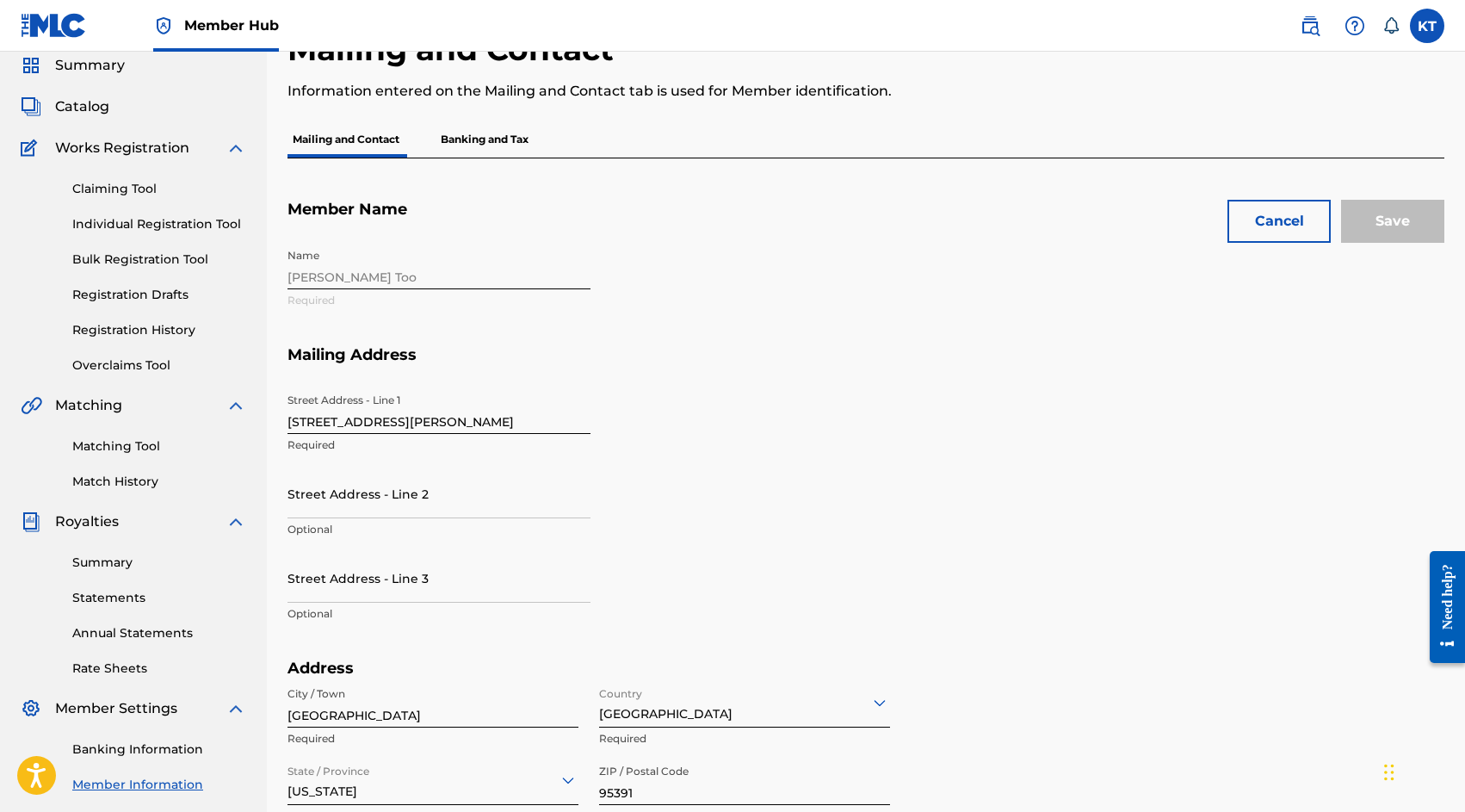
click at [341, 276] on div "Name [PERSON_NAME] Too Required" at bounding box center [600, 293] width 627 height 105
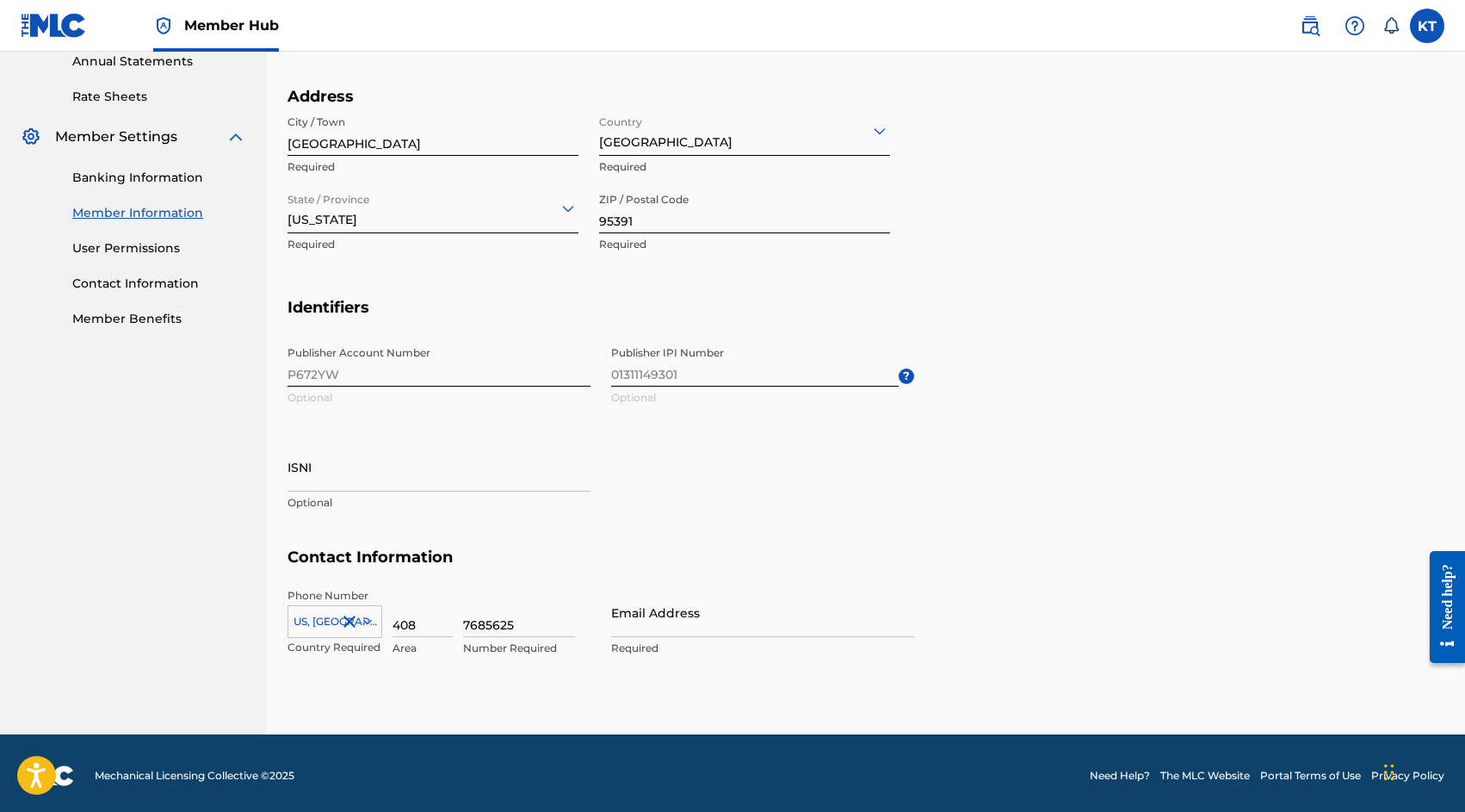
scroll to position [641, 0]
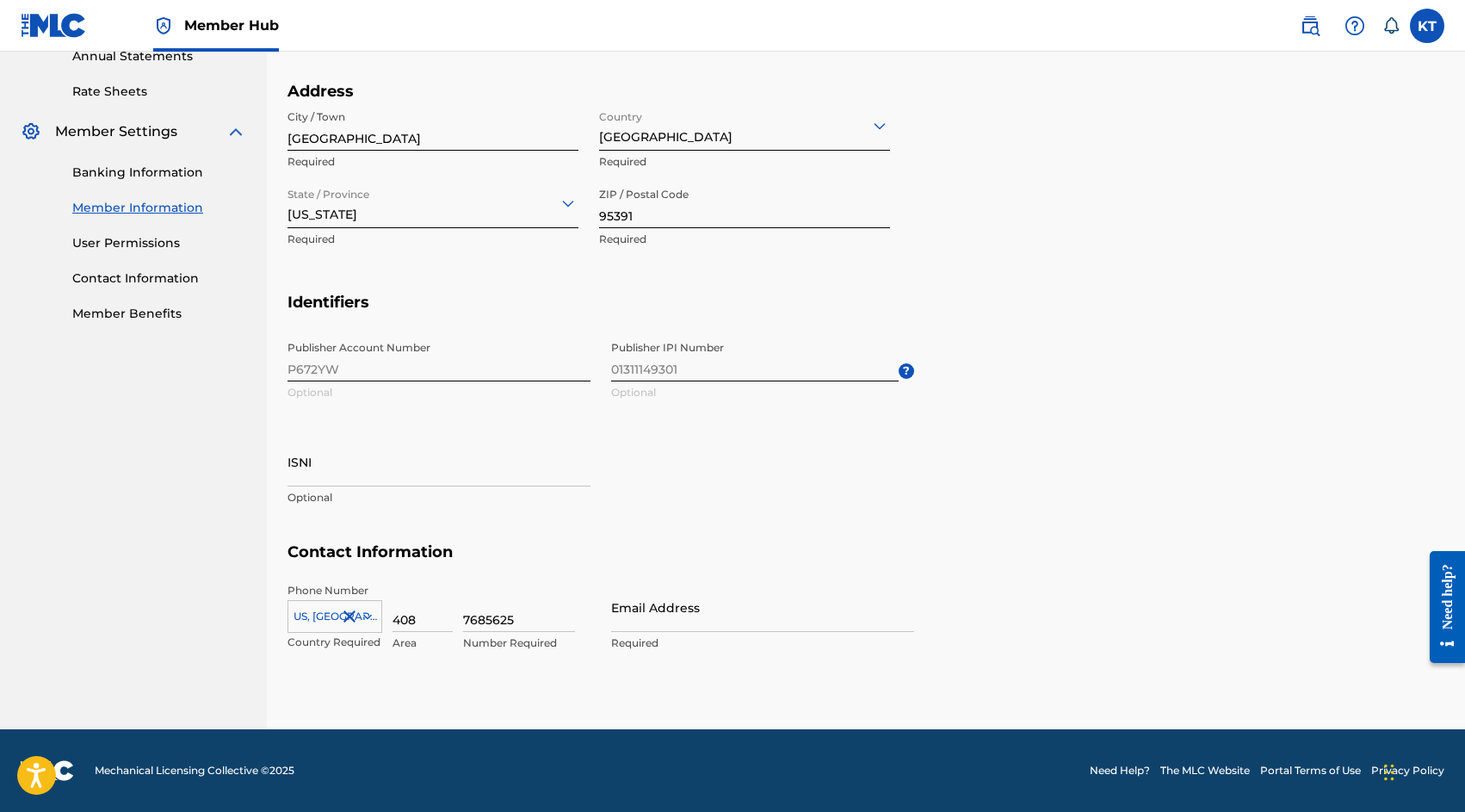
click at [667, 374] on span "Publisher IPI Number 01311149301 Optional ?" at bounding box center [762, 371] width 303 height 78
click at [321, 366] on div "Publisher Account Number P672YW Optional Publisher IPI Number 01311149301 Optio…" at bounding box center [600, 436] width 627 height 210
drag, startPoint x: 305, startPoint y: 339, endPoint x: 286, endPoint y: 344, distance: 19.6
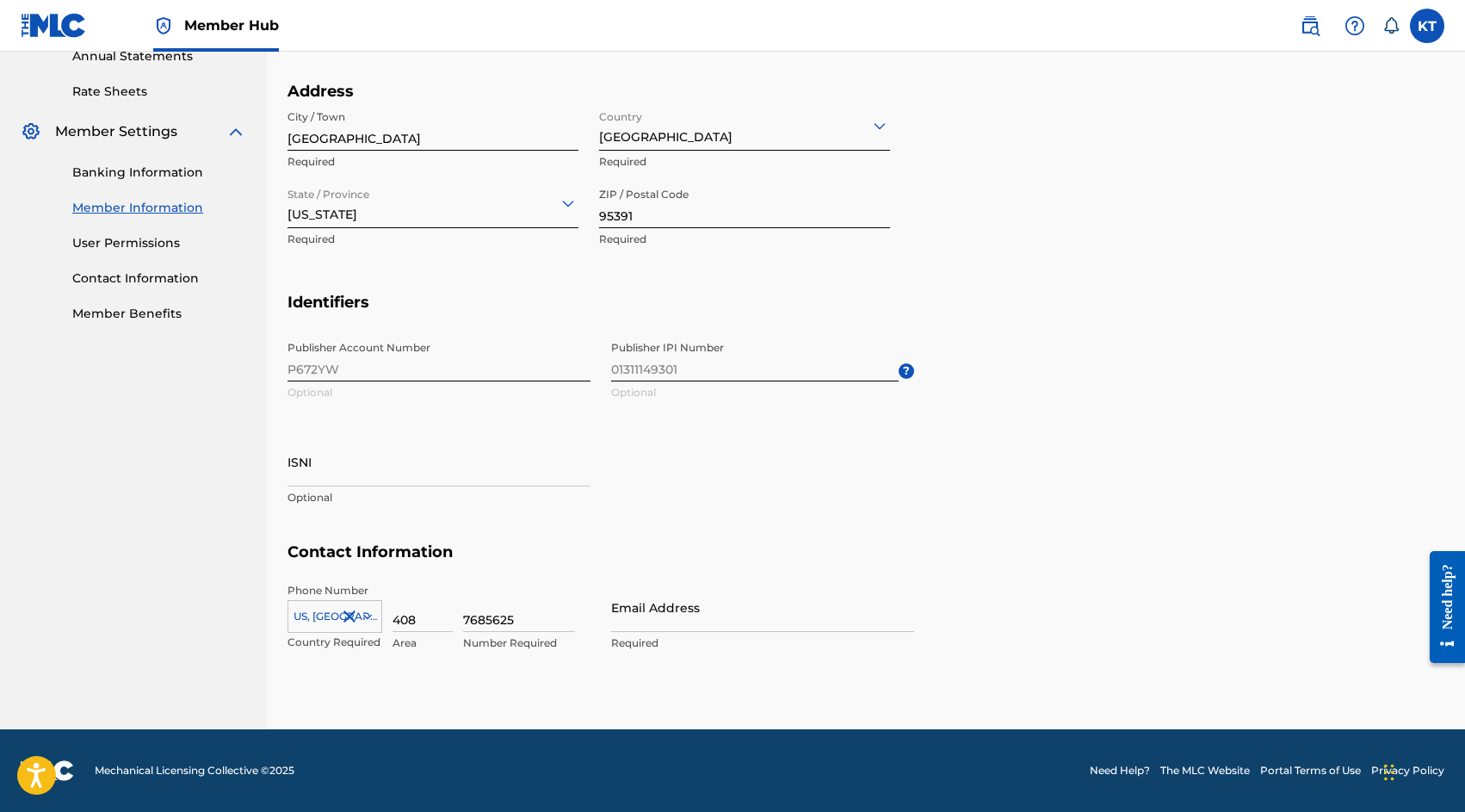
click at [305, 339] on div "Publisher Account Number P672YW Optional Publisher IPI Number 01311149301 Optio…" at bounding box center [600, 436] width 627 height 210
drag, startPoint x: 286, startPoint y: 344, endPoint x: 388, endPoint y: 366, distance: 104.3
click at [388, 366] on div "Mailing and Contact Information entered on the Mailing and Contact tab is used …" at bounding box center [867, 91] width 1199 height 1276
click at [321, 364] on div "Publisher Account Number P672YW Optional Publisher IPI Number 01311149301 Optio…" at bounding box center [600, 436] width 627 height 210
click at [320, 364] on div "Publisher Account Number P672YW Optional Publisher IPI Number 01311149301 Optio…" at bounding box center [600, 436] width 627 height 210
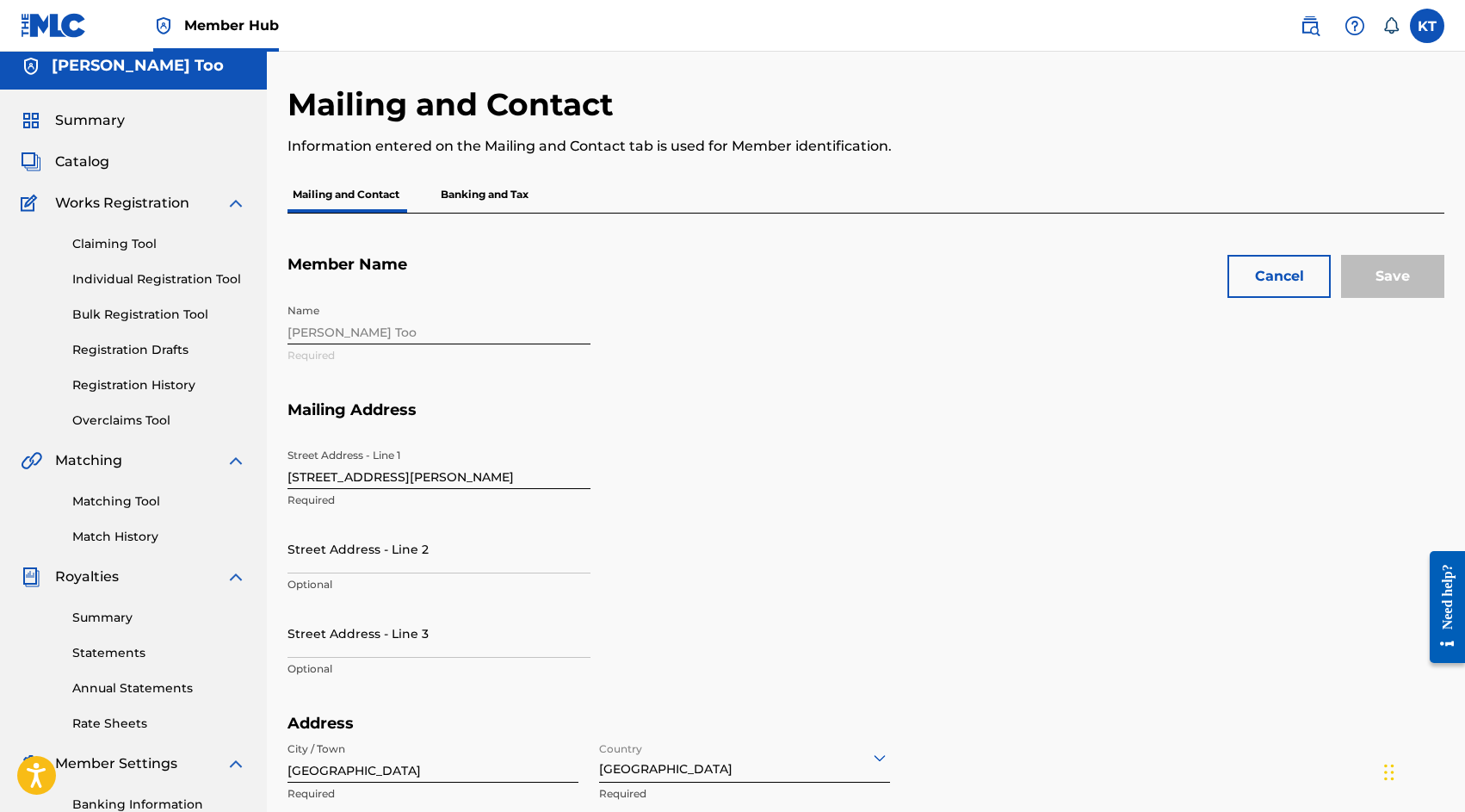
scroll to position [0, 0]
